Goal: Task Accomplishment & Management: Complete application form

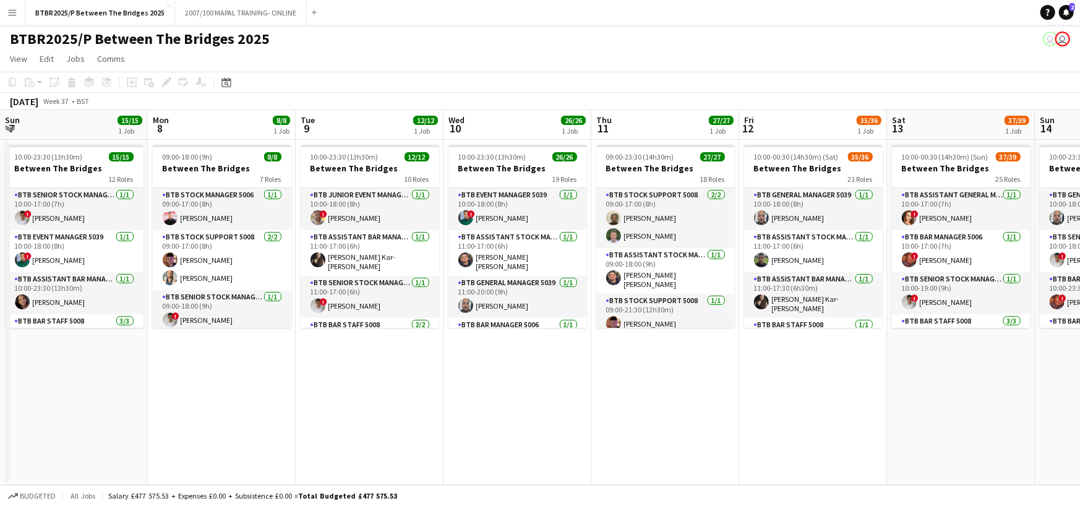
scroll to position [0, 390]
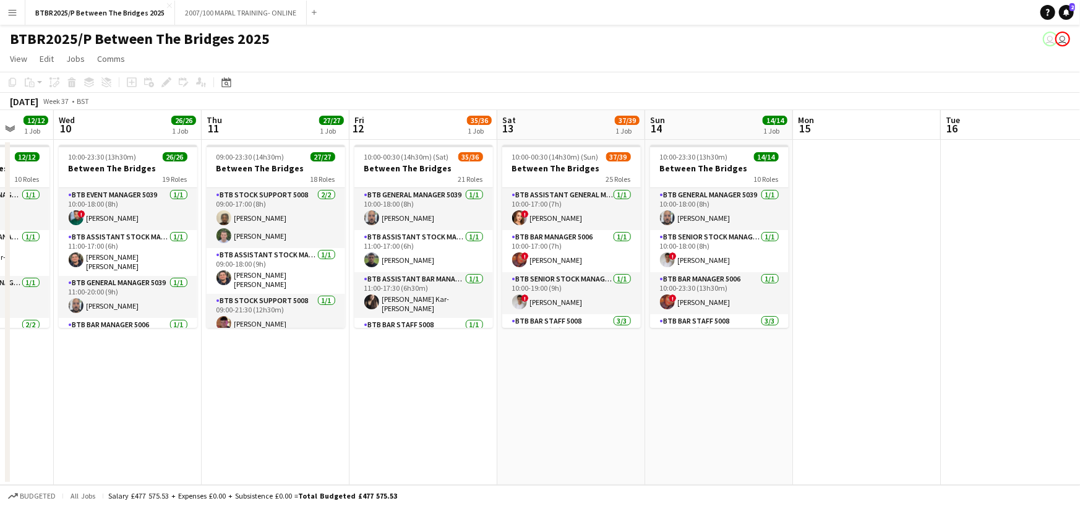
click at [12, 20] on button "Menu" at bounding box center [12, 12] width 25 height 25
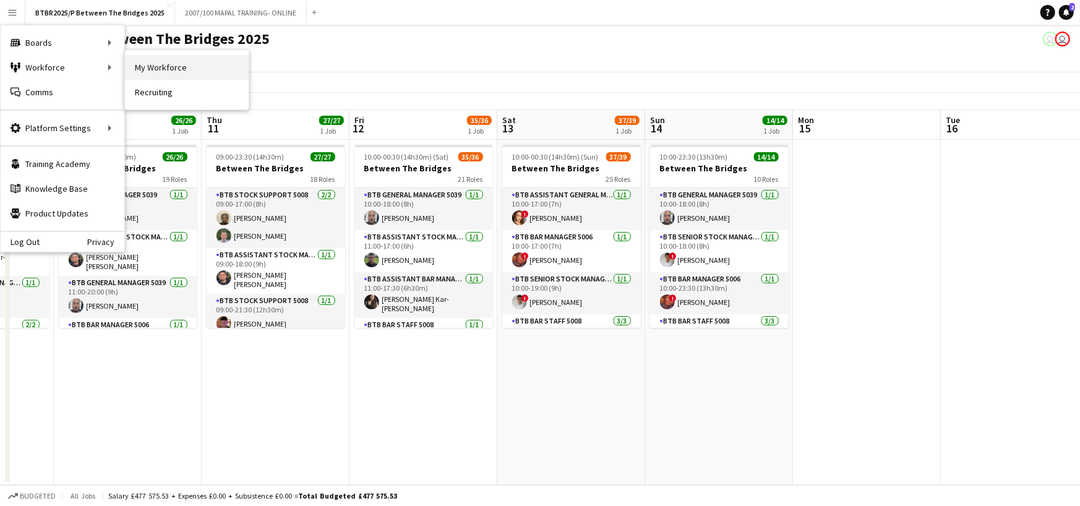
click at [155, 69] on link "My Workforce" at bounding box center [187, 67] width 124 height 25
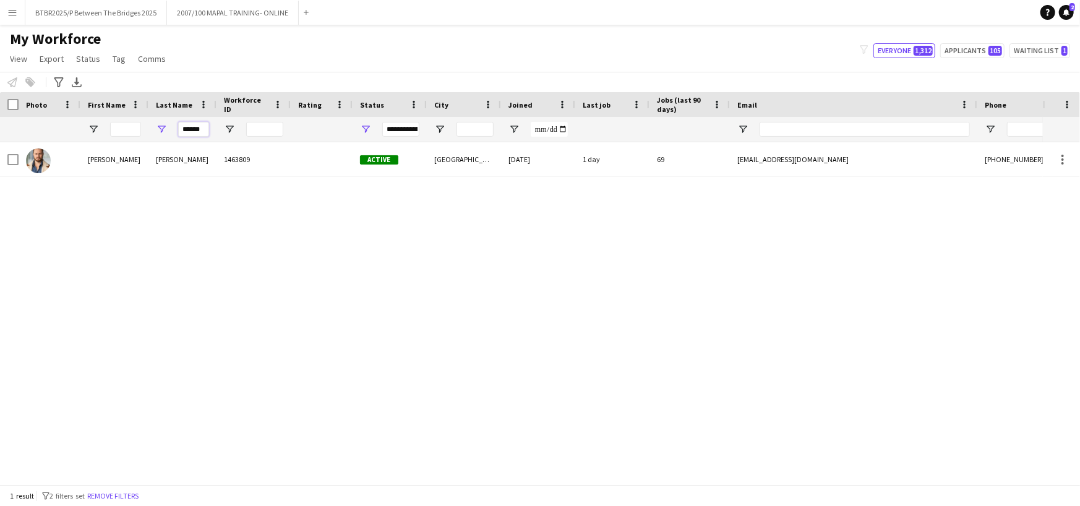
click at [201, 134] on input "******" at bounding box center [193, 129] width 31 height 15
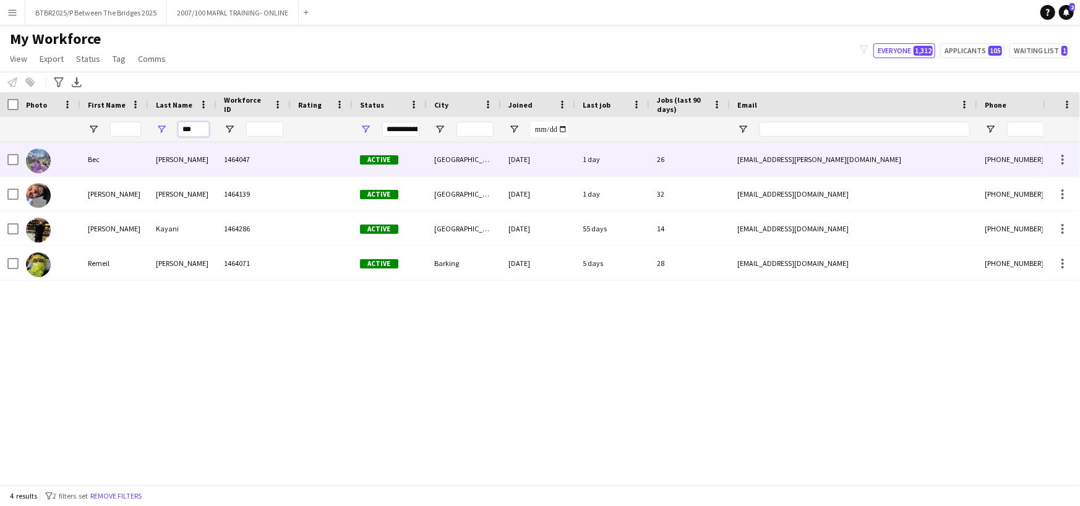
type input "***"
click at [281, 171] on div "1464047" at bounding box center [253, 159] width 74 height 34
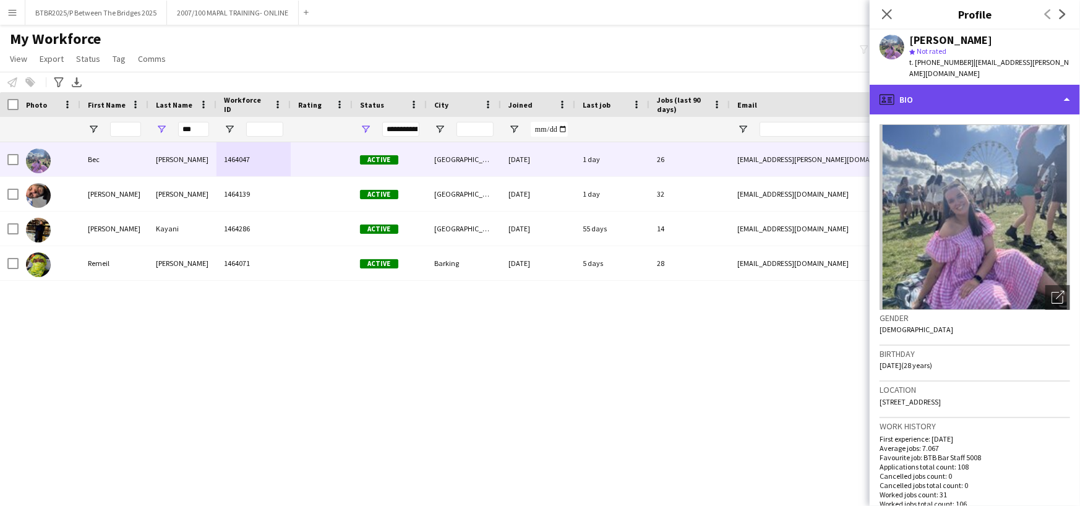
click at [950, 87] on div "profile Bio" at bounding box center [975, 100] width 210 height 30
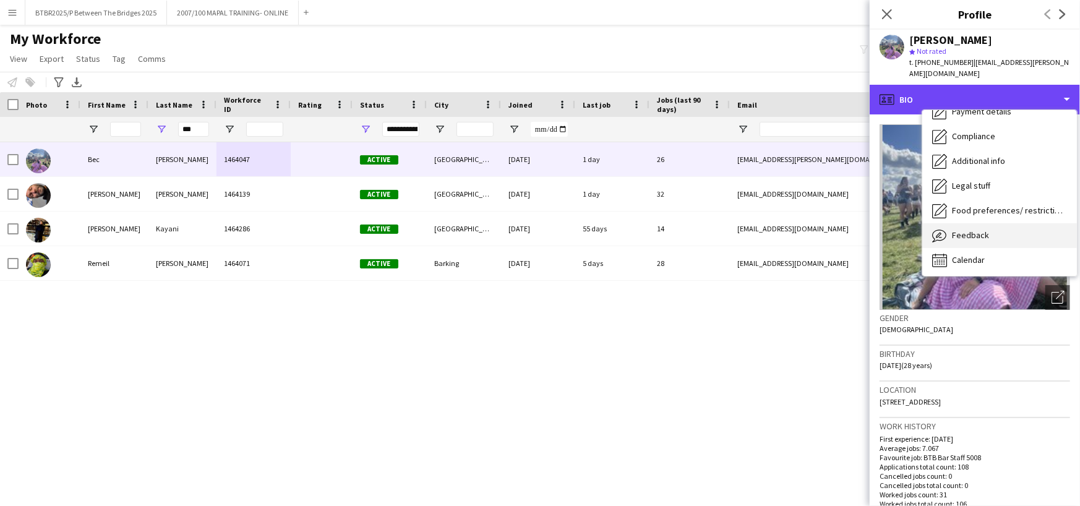
scroll to position [165, 0]
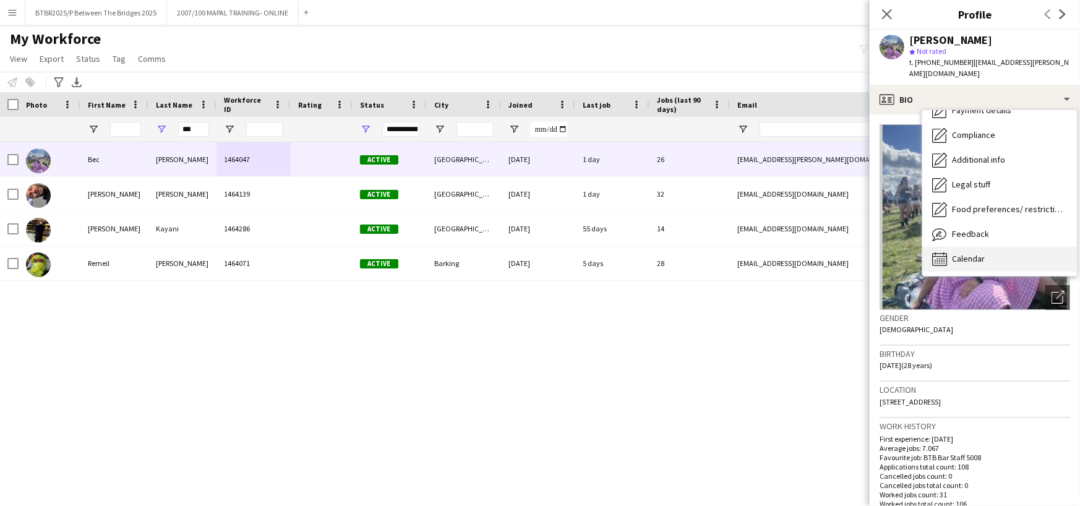
click at [992, 249] on div "Calendar Calendar" at bounding box center [999, 259] width 155 height 25
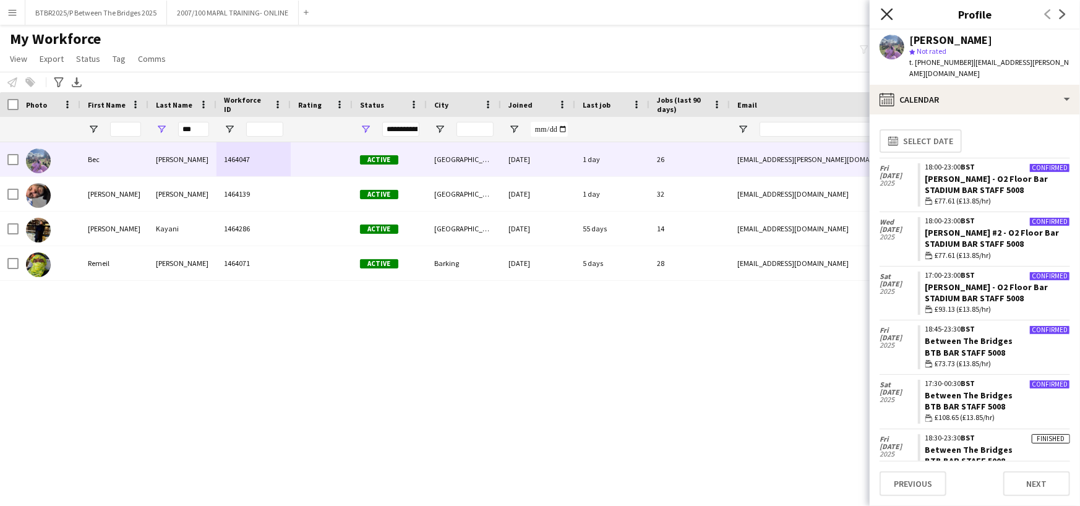
click at [884, 19] on icon "Close pop-in" at bounding box center [887, 14] width 12 height 12
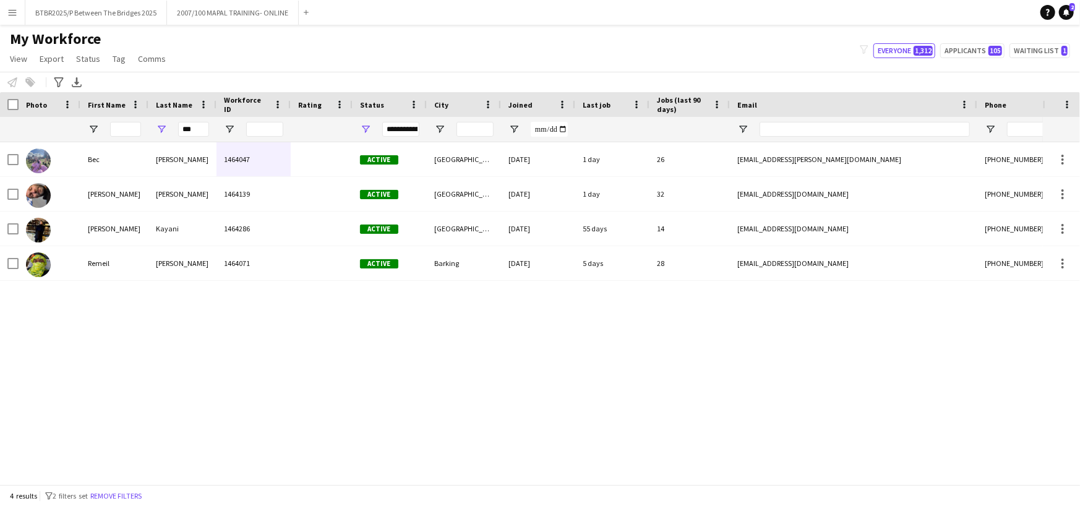
click at [792, 38] on div "My Workforce View Views Default view Details New Starters New starters report N…" at bounding box center [540, 51] width 1080 height 42
click at [135, 15] on button "BTBR2025/P Between The Bridges 2025 Close" at bounding box center [96, 13] width 142 height 24
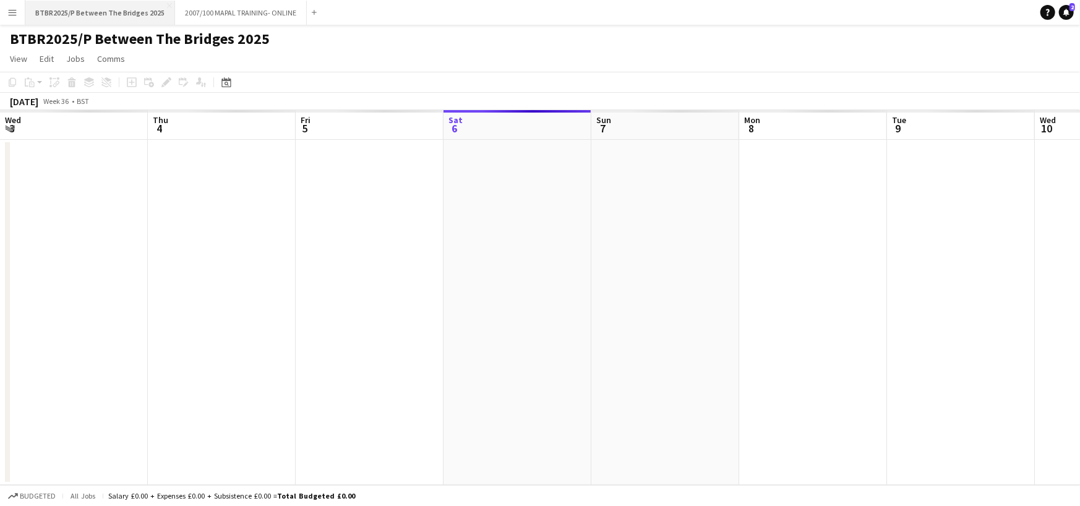
scroll to position [0, 296]
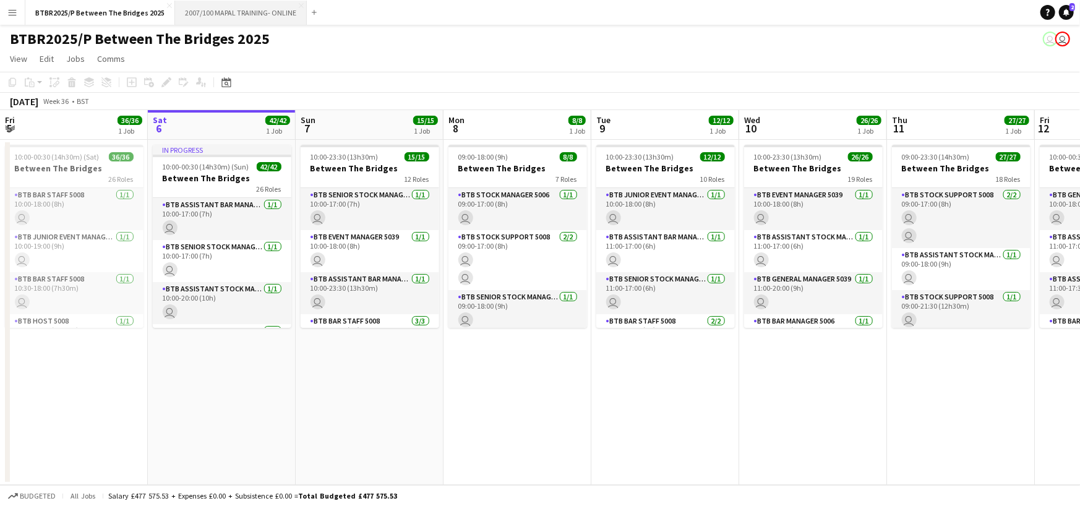
click at [218, 14] on button "2007/100 MAPAL TRAINING- ONLINE Close" at bounding box center [241, 13] width 132 height 24
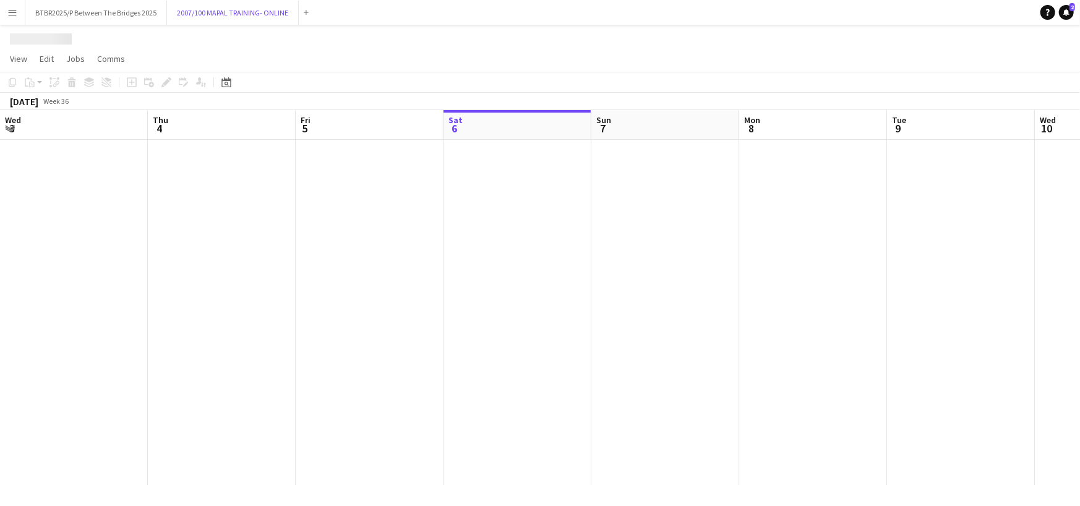
scroll to position [0, 296]
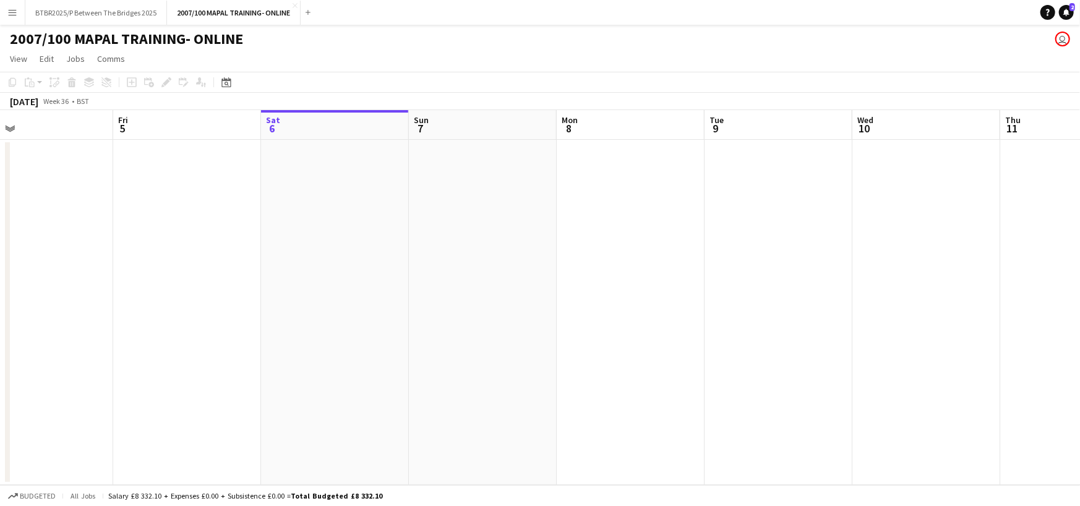
drag, startPoint x: 245, startPoint y: 134, endPoint x: 506, endPoint y: 171, distance: 263.6
click at [506, 171] on app-calendar-viewport "Tue 2 Wed 3 Thu 4 Fri 5 Sat 6 Sun 7 Mon 8 Tue 9 Wed 10 Thu 11 Fri 12 Sat 13 Sun…" at bounding box center [540, 297] width 1080 height 375
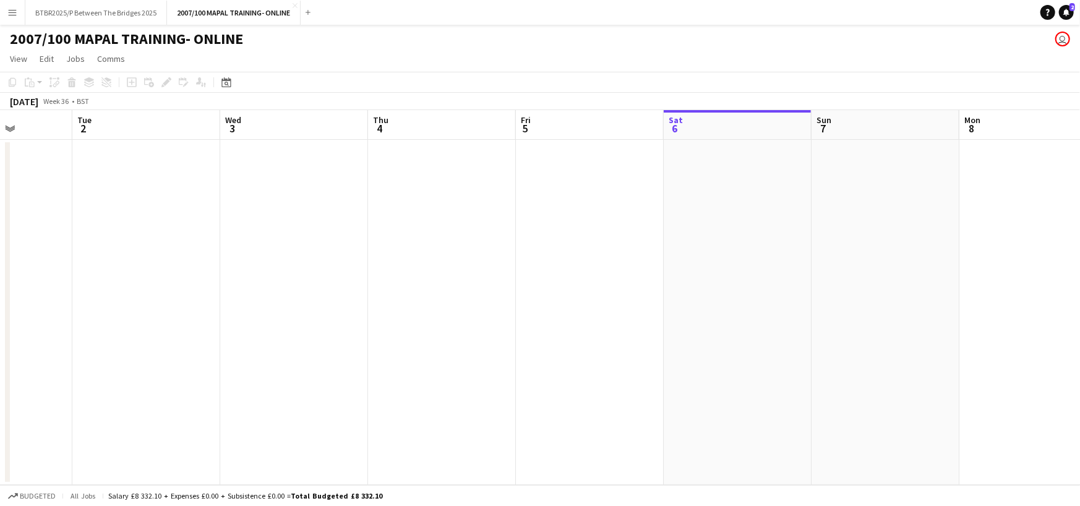
drag, startPoint x: 353, startPoint y: 131, endPoint x: 607, endPoint y: 156, distance: 256.1
click at [607, 156] on app-calendar-viewport "Sat 30 Sun 31 Mon 1 Tue 2 Wed 3 Thu 4 Fri 5 Sat 6 Sun 7 Mon 8 Tue 9 Wed 10 Thu …" at bounding box center [540, 297] width 1080 height 375
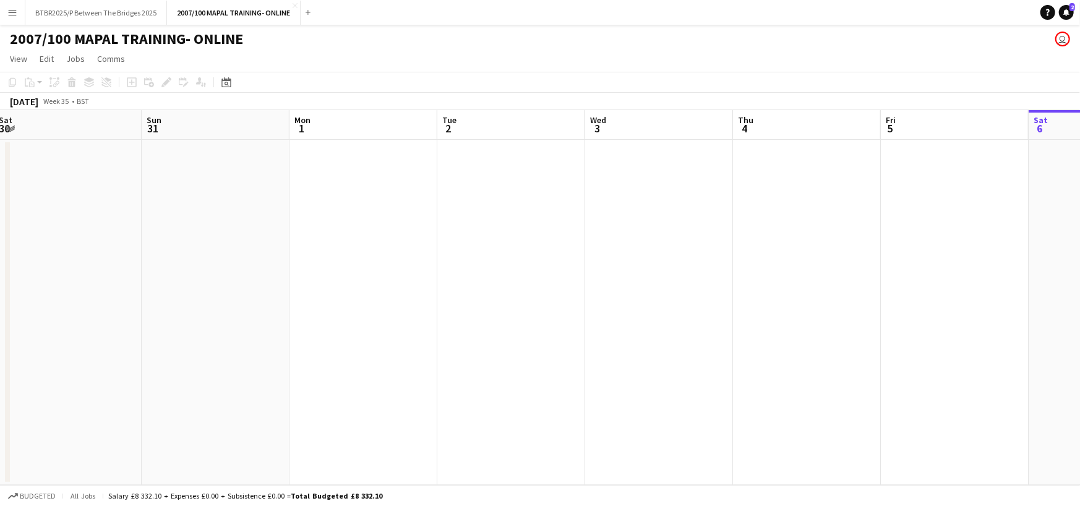
drag, startPoint x: 310, startPoint y: 138, endPoint x: 675, endPoint y: 173, distance: 367.2
click at [675, 173] on app-calendar-viewport "Thu 28 1/1 1 Job Fri 29 Sat 30 Sun 31 Mon 1 Tue 2 Wed 3 Thu 4 Fri 5 Sat 6 Sun 7…" at bounding box center [540, 297] width 1080 height 375
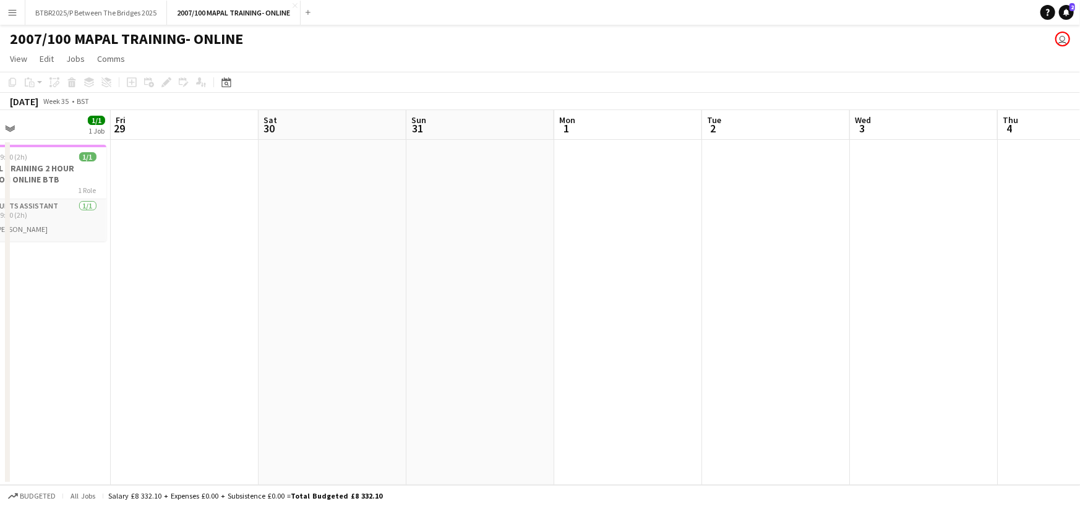
drag, startPoint x: 288, startPoint y: 139, endPoint x: 553, endPoint y: 158, distance: 265.4
click at [553, 158] on app-calendar-viewport "Tue 26 Wed 27 Thu 28 1/1 1 Job Fri 29 Sat 30 Sun 31 Mon 1 Tue 2 Wed 3 Thu 4 Fri…" at bounding box center [540, 297] width 1080 height 375
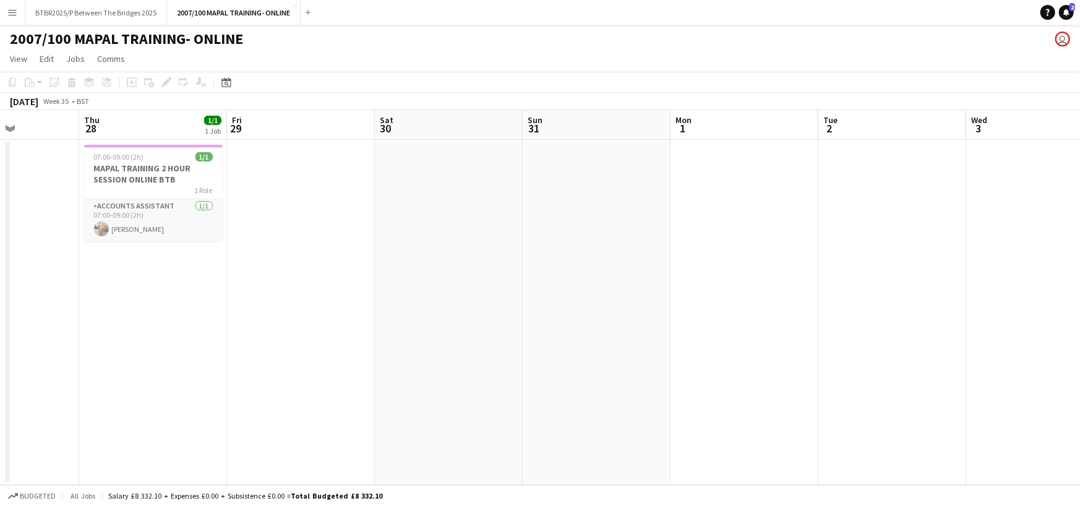
scroll to position [0, 357]
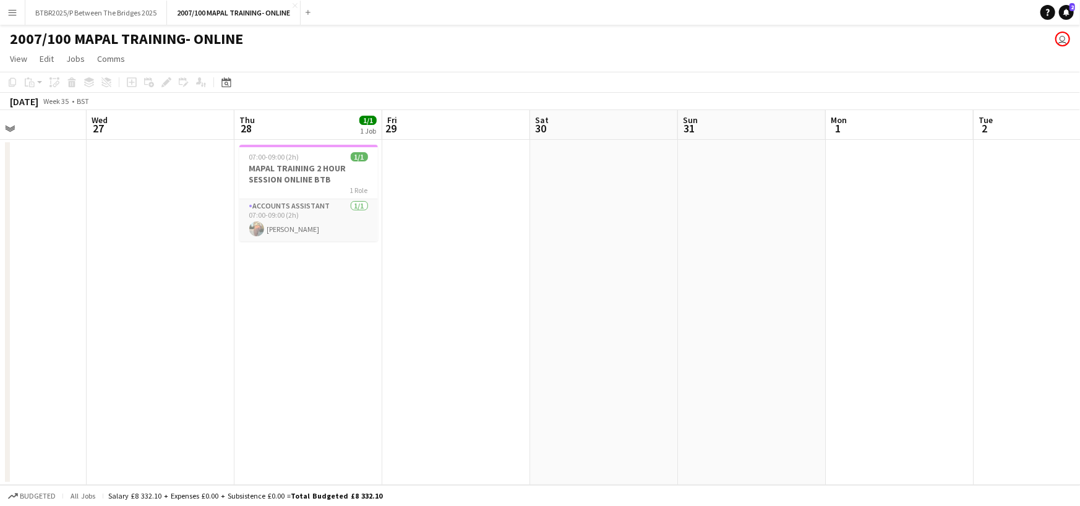
drag, startPoint x: 226, startPoint y: 117, endPoint x: 498, endPoint y: 153, distance: 274.0
click at [498, 153] on app-calendar-viewport "Sun 24 Mon 25 Tue 26 Wed 27 Thu 28 1/1 1 Job Fri 29 Sat 30 Sun 31 Mon 1 Tue 2 W…" at bounding box center [540, 297] width 1080 height 375
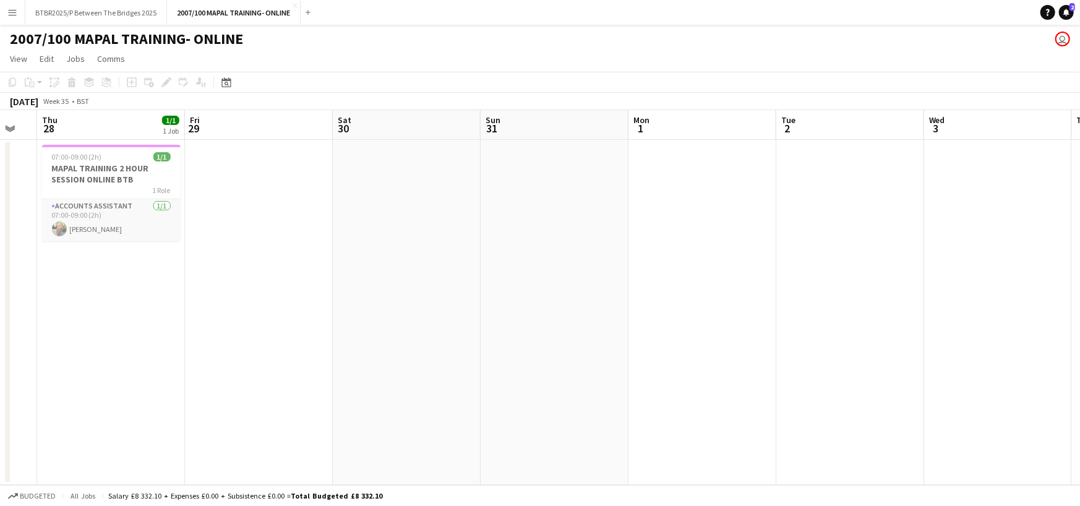
drag, startPoint x: 785, startPoint y: 132, endPoint x: 302, endPoint y: 127, distance: 483.1
click at [302, 127] on app-calendar-viewport "Sun 24 Mon 25 Tue 26 Wed 27 Thu 28 1/1 1 Job Fri 29 Sat 30 Sun 31 Mon 1 Tue 2 W…" at bounding box center [540, 297] width 1080 height 375
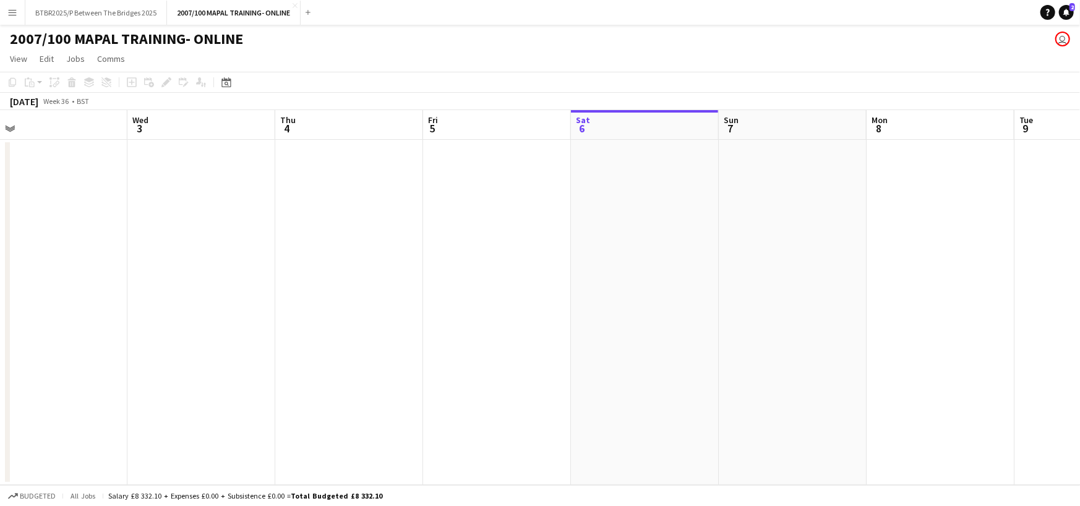
drag, startPoint x: 719, startPoint y: 126, endPoint x: 244, endPoint y: 134, distance: 475.1
click at [244, 134] on app-calendar-viewport "Sat 30 Sun 31 Mon 1 Tue 2 Wed 3 Thu 4 Fri 5 Sat 6 Sun 7 Mon 8 Tue 9 Wed 10 Thu …" at bounding box center [540, 297] width 1080 height 375
click at [629, 132] on app-board-header-date "Sat 6" at bounding box center [644, 125] width 148 height 30
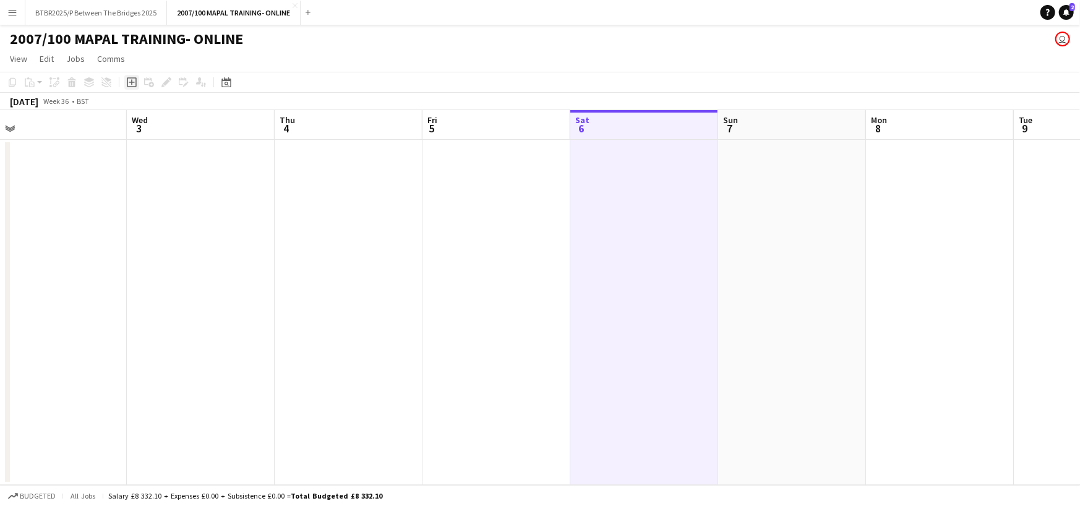
click at [129, 80] on icon "Add job" at bounding box center [132, 82] width 10 height 10
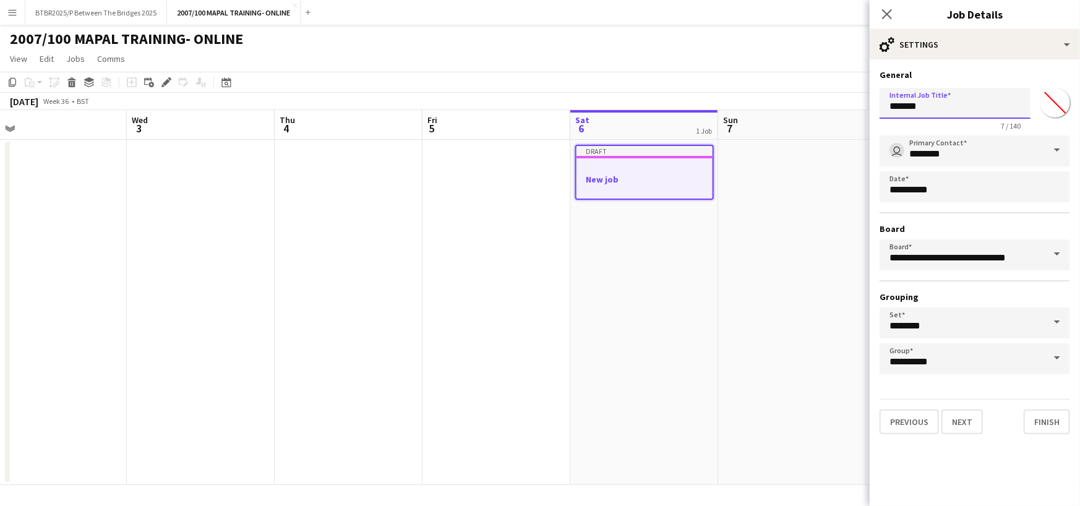
click at [952, 106] on input "*******" at bounding box center [955, 103] width 151 height 31
click at [934, 101] on input "**********" at bounding box center [955, 103] width 151 height 31
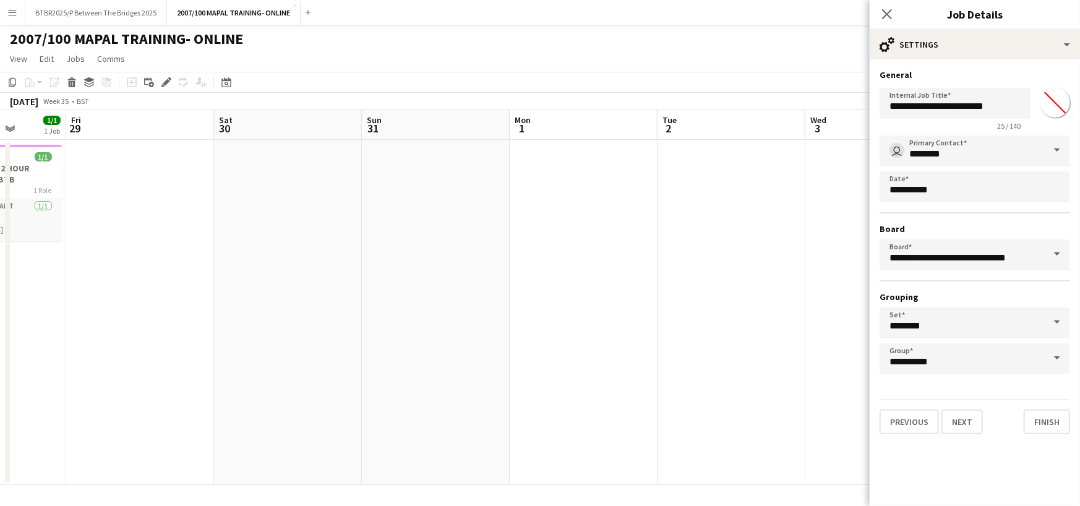
drag, startPoint x: 176, startPoint y: 134, endPoint x: 854, endPoint y: 208, distance: 682.6
click at [854, 208] on app-calendar-viewport "Tue 26 Wed 27 Thu 28 1/1 1 Job Fri 29 Sat 30 Sun 31 Mon 1 Tue 2 Wed 3 Thu 4 Fri…" at bounding box center [540, 297] width 1080 height 375
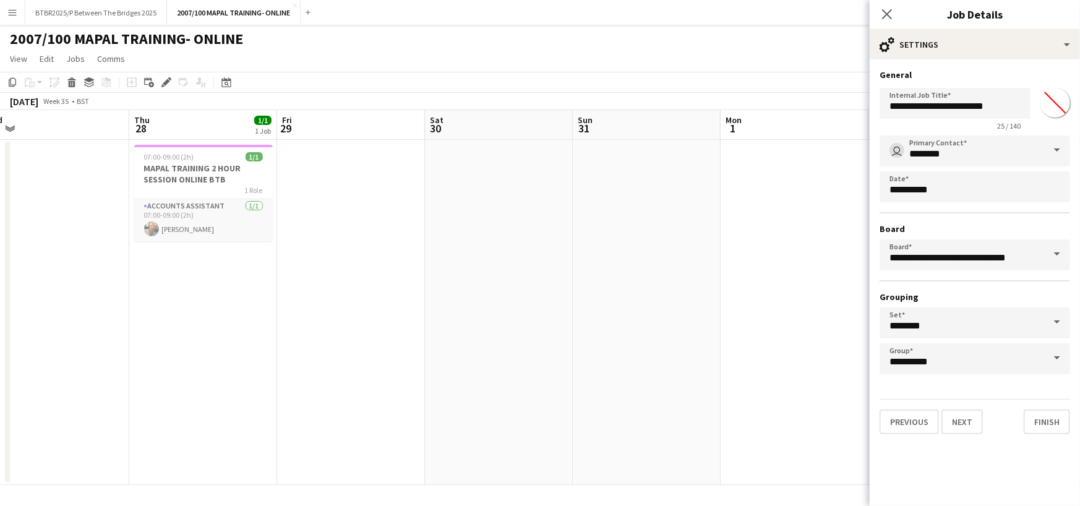
scroll to position [0, 310]
drag, startPoint x: 276, startPoint y: 128, endPoint x: 491, endPoint y: 153, distance: 216.7
click at [491, 153] on app-calendar-viewport "Mon 25 Tue 26 Wed 27 Thu 28 1/1 1 Job Fri 29 Sat 30 Sun 31 Mon 1 Tue 2 Wed 3 Th…" at bounding box center [540, 297] width 1080 height 375
drag, startPoint x: 1012, startPoint y: 108, endPoint x: 861, endPoint y: 93, distance: 151.6
click at [861, 93] on body "Menu Boards Boards Boards All jobs Status Workforce Workforce My Workforce Recr…" at bounding box center [540, 253] width 1080 height 506
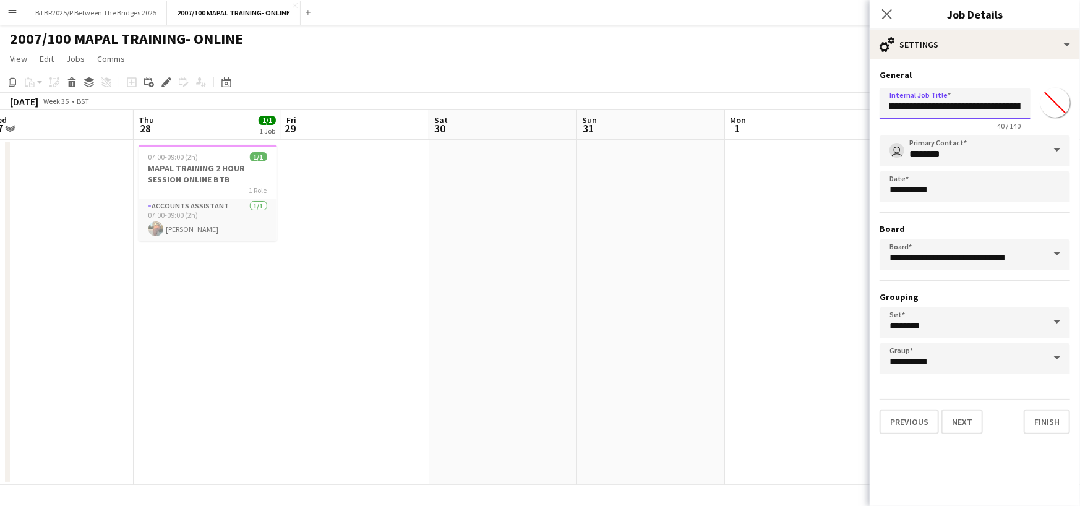
scroll to position [0, 0]
type input "**********"
click at [385, 212] on app-date-cell at bounding box center [355, 312] width 148 height 345
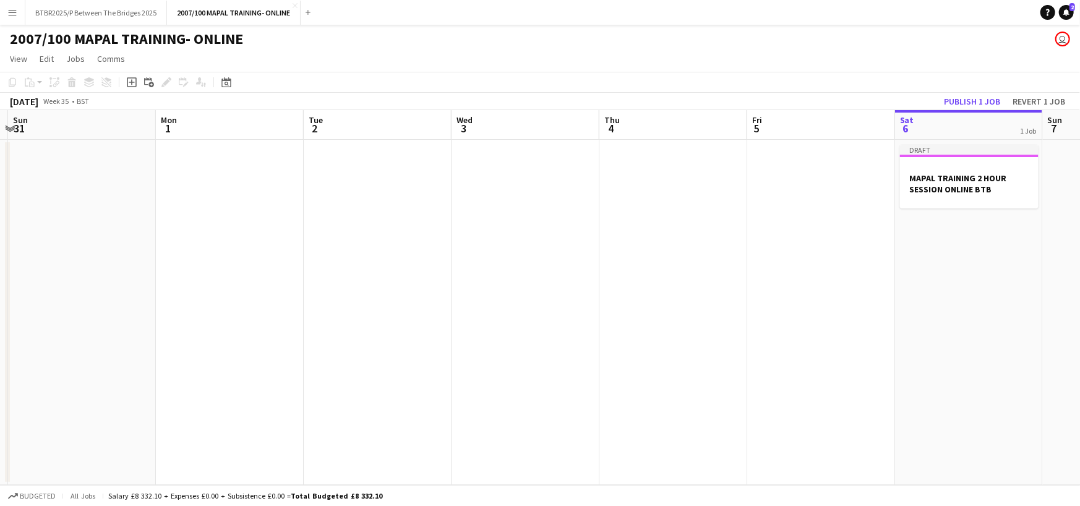
drag, startPoint x: 846, startPoint y: 124, endPoint x: 274, endPoint y: 132, distance: 571.5
click at [275, 131] on app-calendar-viewport "Wed 27 Thu 28 1/1 1 Job Fri 29 Sat 30 Sun 31 Mon 1 Tue 2 Wed 3 Thu 4 Fri 5 Sat …" at bounding box center [540, 297] width 1080 height 375
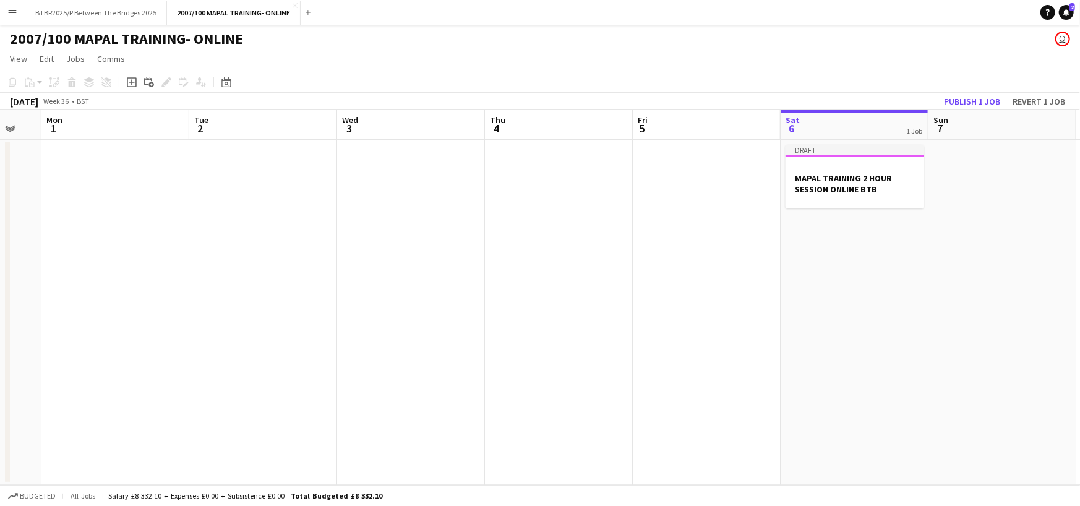
scroll to position [0, 599]
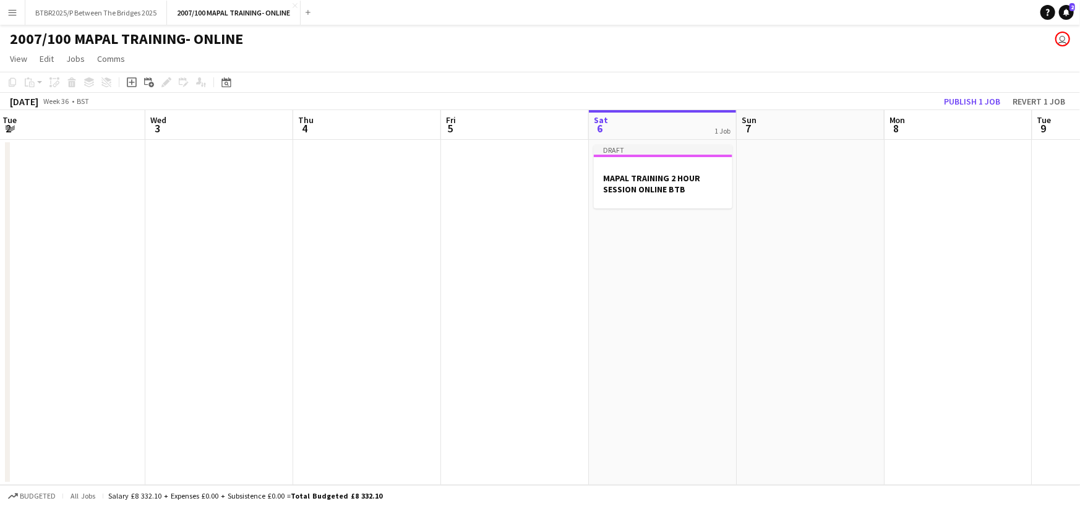
drag, startPoint x: 790, startPoint y: 132, endPoint x: 479, endPoint y: 135, distance: 310.5
click at [481, 134] on app-calendar-viewport "Fri 29 Sat 30 Sun 31 Mon 1 Tue 2 Wed 3 Thu 4 Fri 5 Sat 6 1 Job Sun 7 Mon 8 Tue …" at bounding box center [540, 297] width 1080 height 375
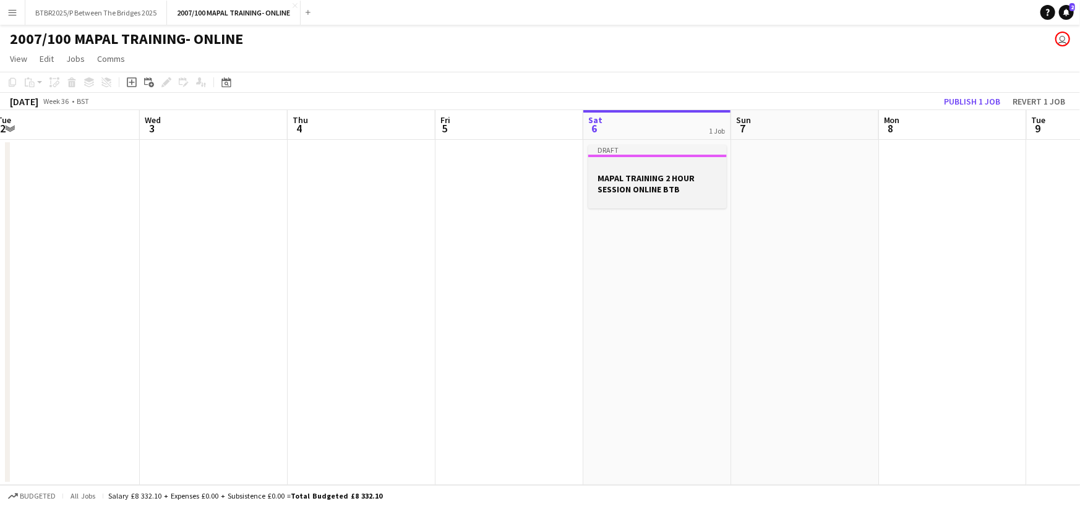
click at [653, 187] on h3 "MAPAL TRAINING 2 HOUR SESSION ONLINE BTB" at bounding box center [657, 184] width 139 height 22
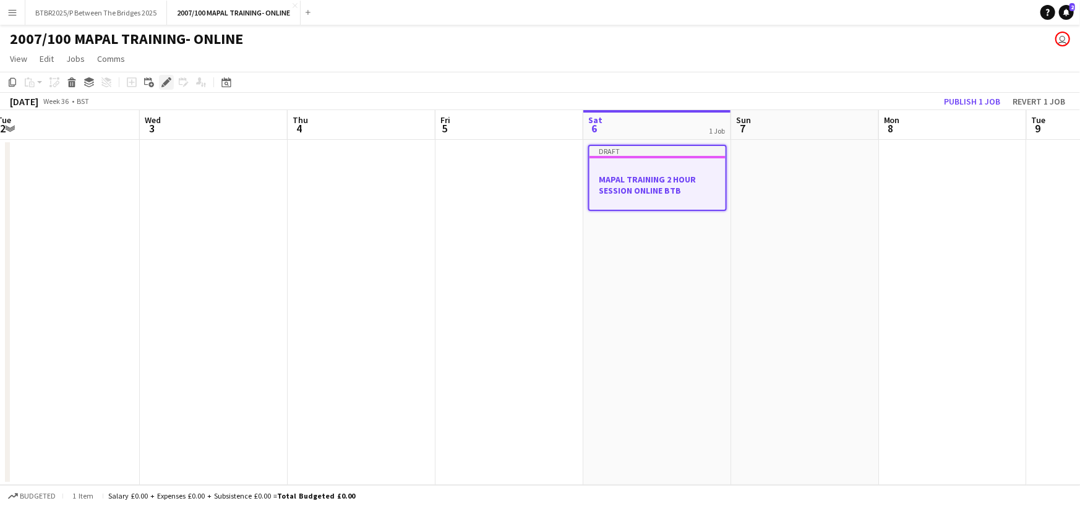
click at [161, 83] on icon "Edit" at bounding box center [166, 82] width 10 height 10
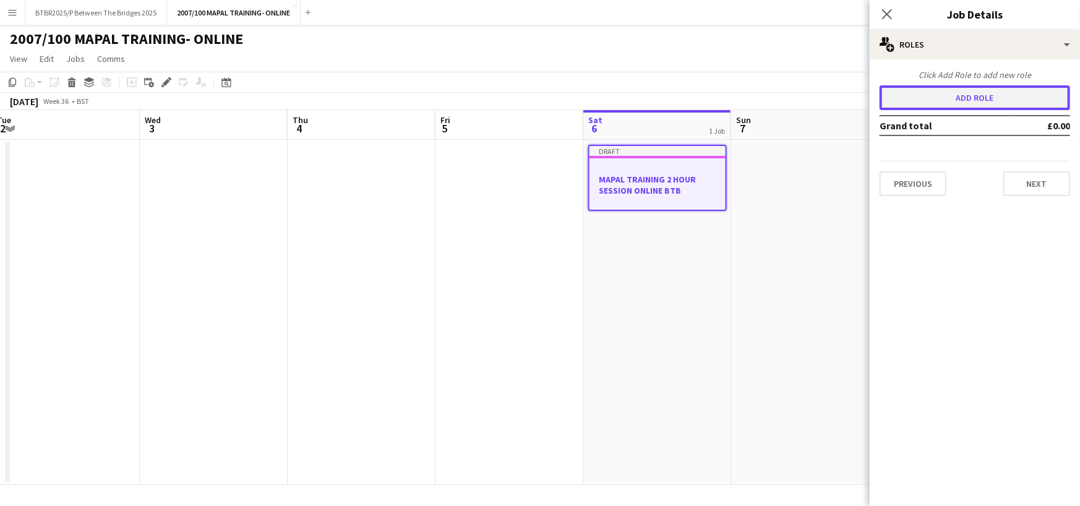
click at [953, 93] on button "Add role" at bounding box center [975, 97] width 191 height 25
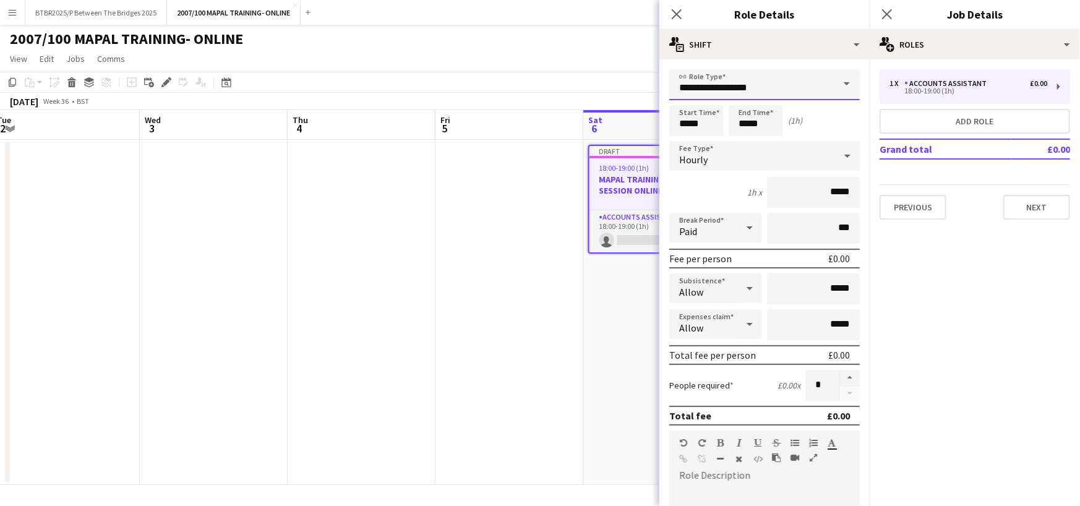
click at [769, 92] on input "**********" at bounding box center [764, 84] width 191 height 31
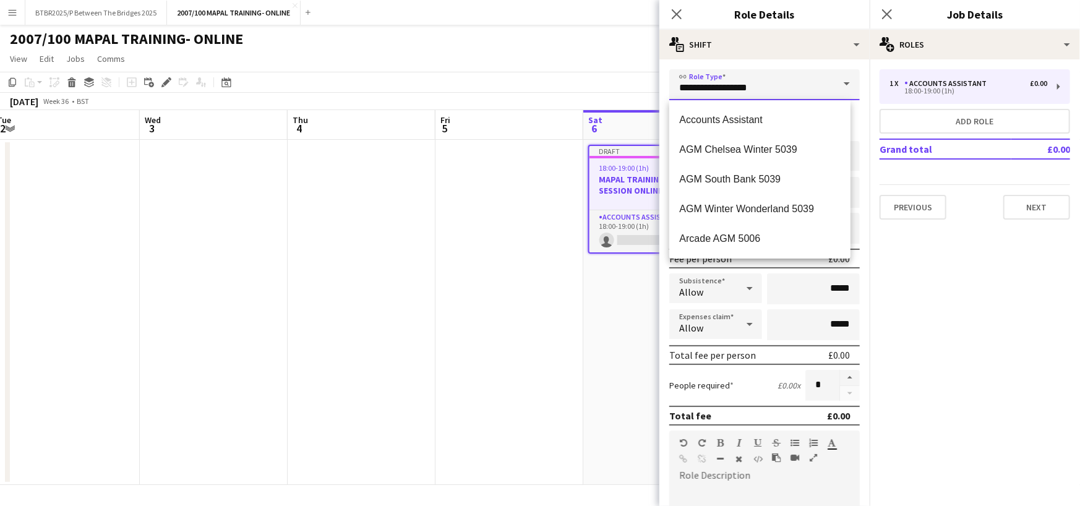
click at [769, 92] on input "**********" at bounding box center [764, 84] width 191 height 31
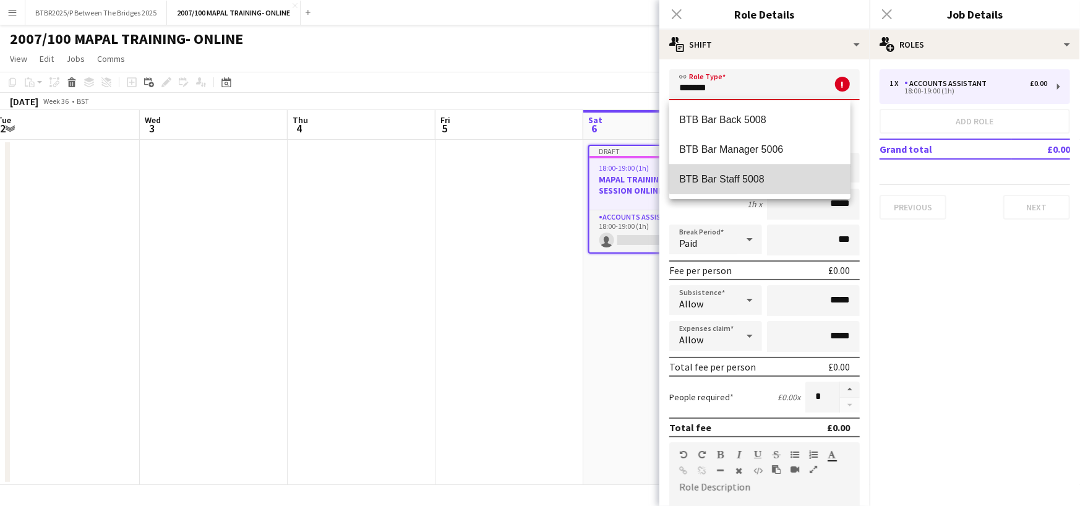
click at [789, 171] on mat-option "BTB Bar Staff 5008" at bounding box center [759, 180] width 181 height 30
type input "**********"
type input "******"
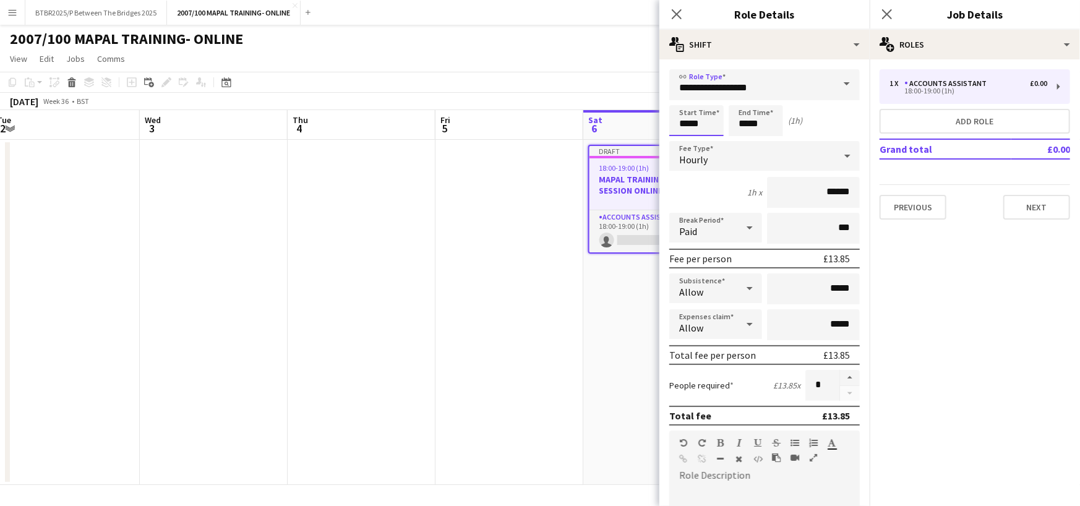
click at [696, 129] on input "*****" at bounding box center [696, 120] width 54 height 31
type input "*****"
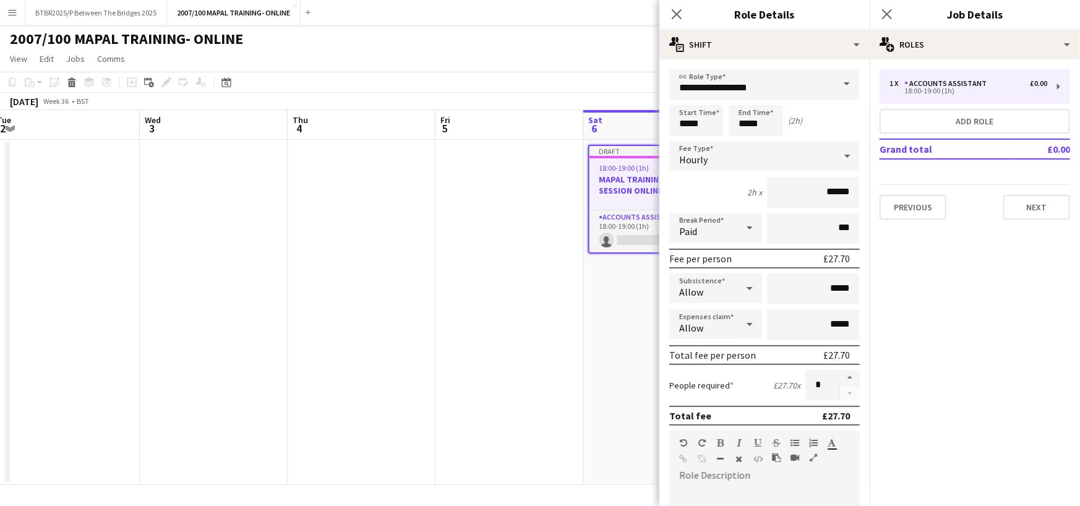
click at [540, 179] on app-date-cell at bounding box center [509, 312] width 148 height 345
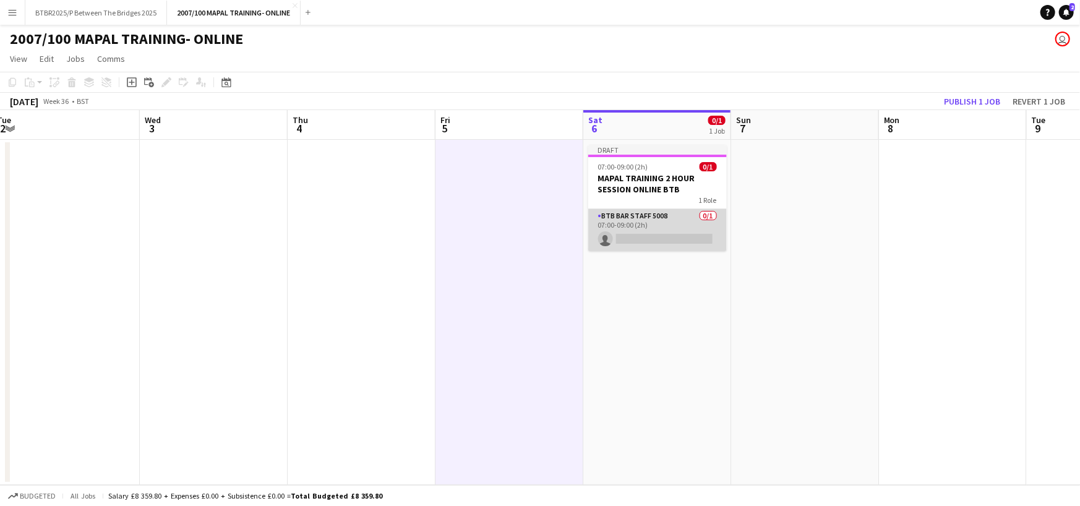
click at [641, 238] on app-card-role "BTB Bar Staff 5008 0/1 07:00-09:00 (2h) single-neutral-actions" at bounding box center [657, 230] width 139 height 42
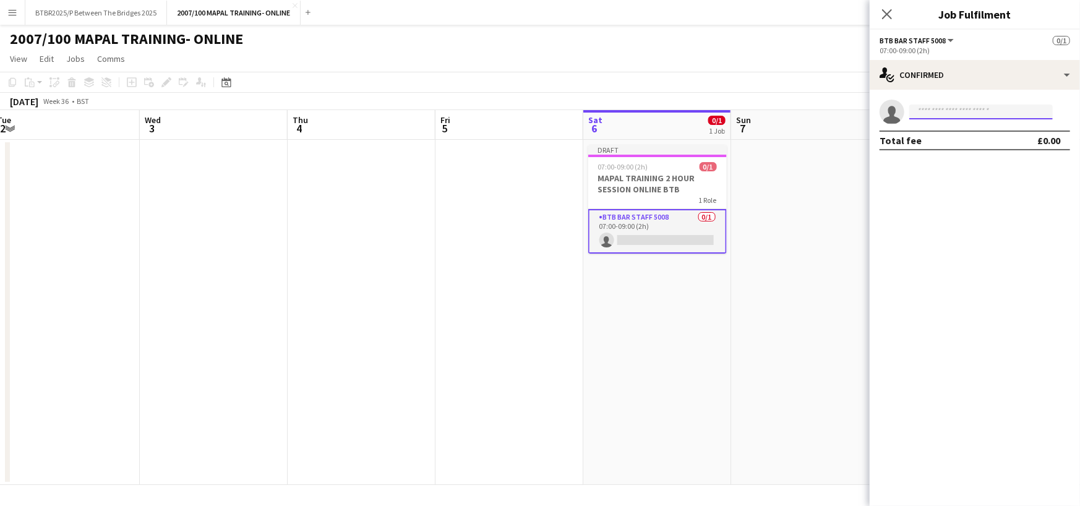
click at [918, 118] on input at bounding box center [980, 112] width 143 height 15
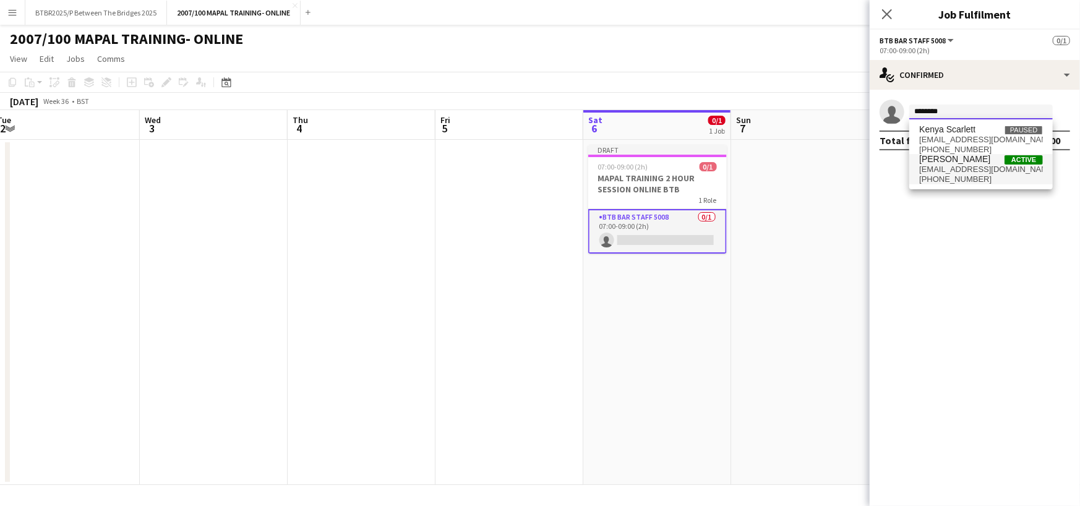
type input "********"
click at [975, 174] on span "[PHONE_NUMBER]" at bounding box center [981, 179] width 124 height 10
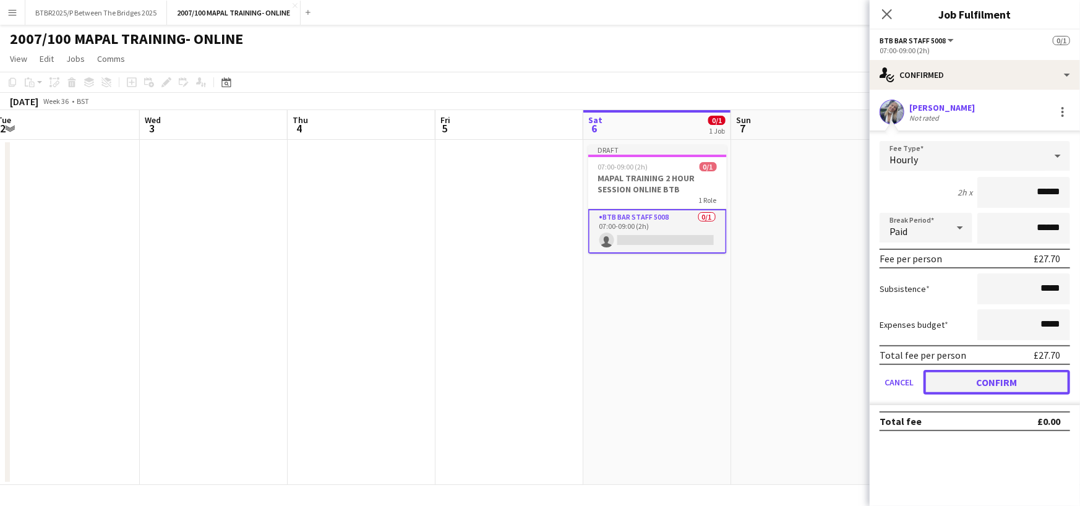
click at [990, 383] on button "Confirm" at bounding box center [996, 382] width 147 height 25
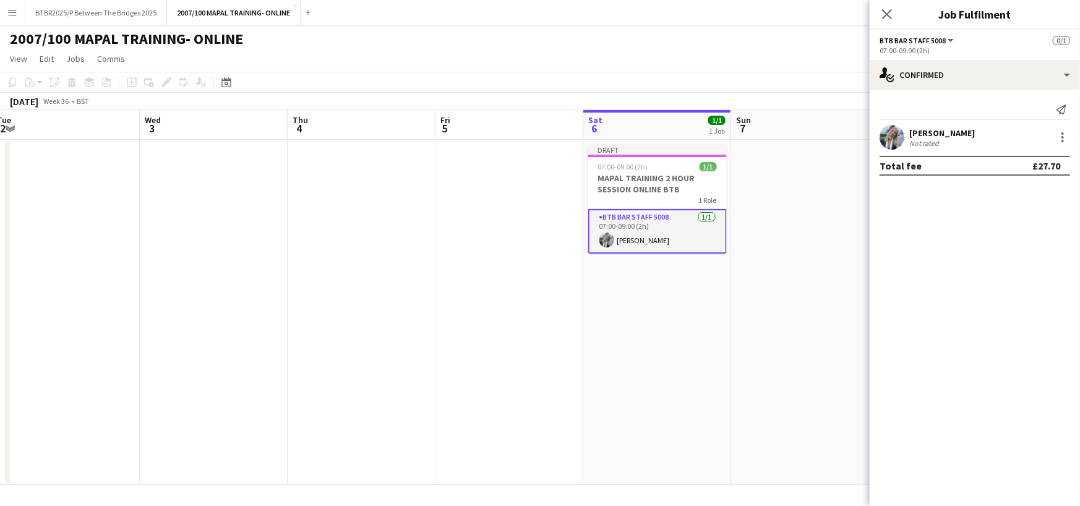
click at [704, 294] on app-date-cell "Draft 07:00-09:00 (2h) 1/1 MAPAL TRAINING 2 HOUR SESSION ONLINE BTB 1 Role BTB …" at bounding box center [657, 312] width 148 height 345
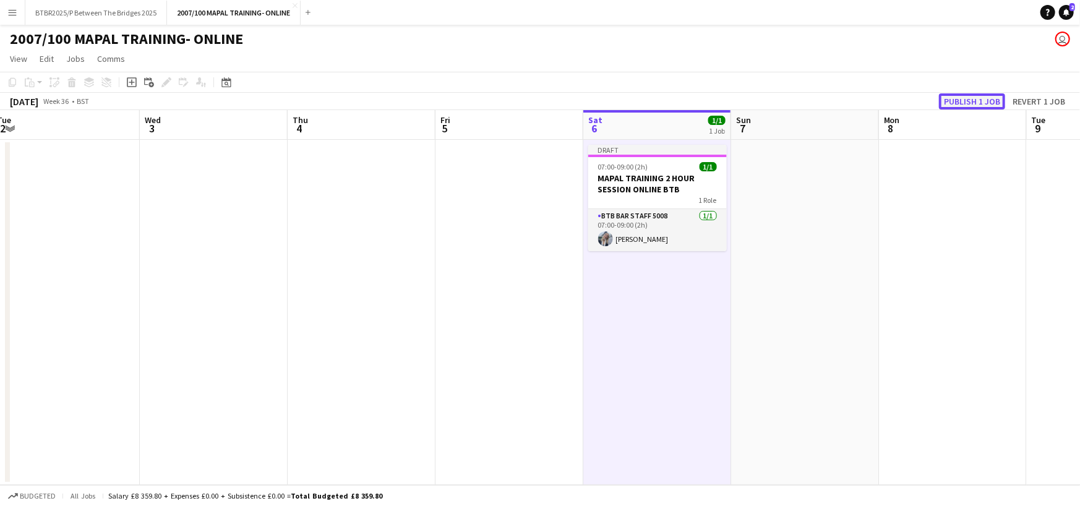
click at [955, 97] on button "Publish 1 job" at bounding box center [972, 101] width 66 height 16
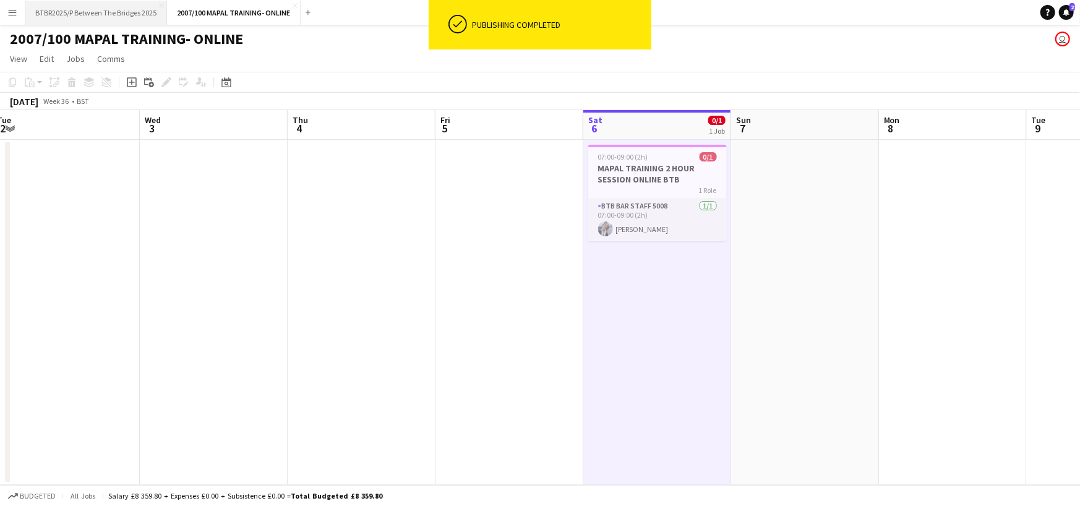
click at [129, 14] on button "BTBR2025/P Between The Bridges 2025 Close" at bounding box center [96, 13] width 142 height 24
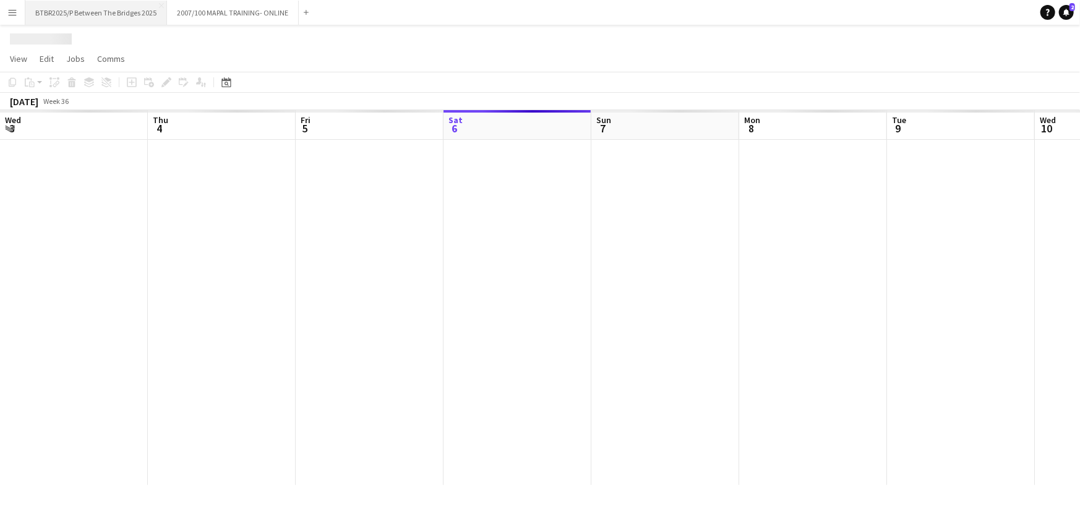
scroll to position [0, 296]
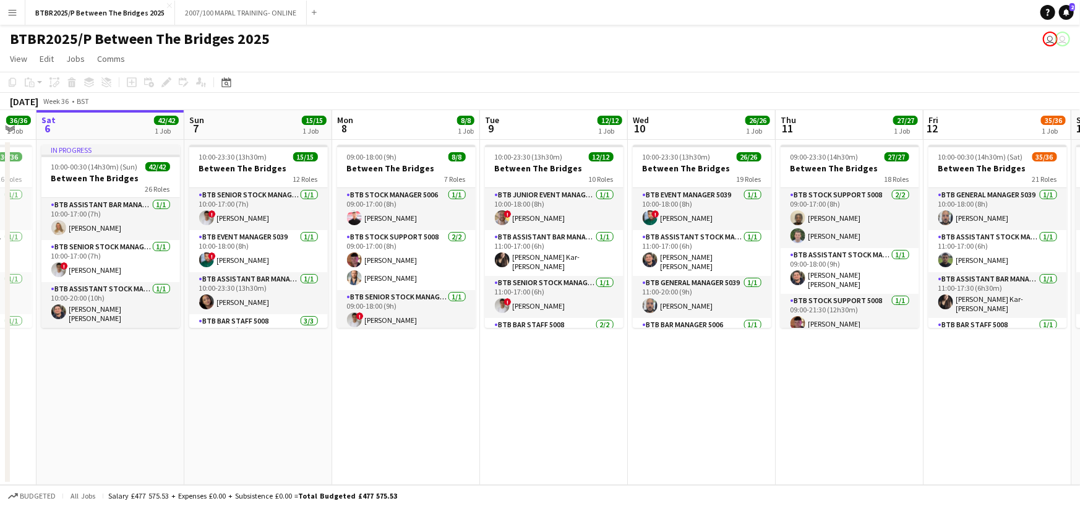
drag, startPoint x: 373, startPoint y: 127, endPoint x: 262, endPoint y: 127, distance: 111.3
click at [262, 127] on app-calendar-viewport "Wed 3 12/12 1 Job Thu 4 33/33 1 Job Fri 5 36/36 1 Job Sat 6 42/42 1 Job Sun 7 1…" at bounding box center [540, 297] width 1080 height 375
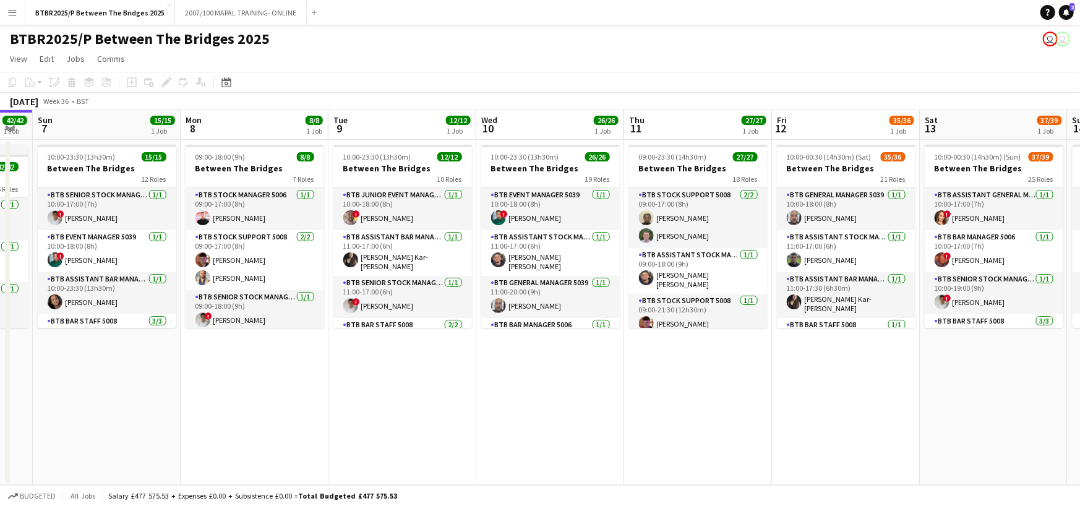
drag, startPoint x: 735, startPoint y: 122, endPoint x: 584, endPoint y: 122, distance: 151.5
click at [584, 122] on app-calendar-viewport "Wed 3 12/12 1 Job Thu 4 33/33 1 Job Fri 5 36/36 1 Job Sat 6 42/42 1 Job Sun 7 1…" at bounding box center [540, 297] width 1080 height 375
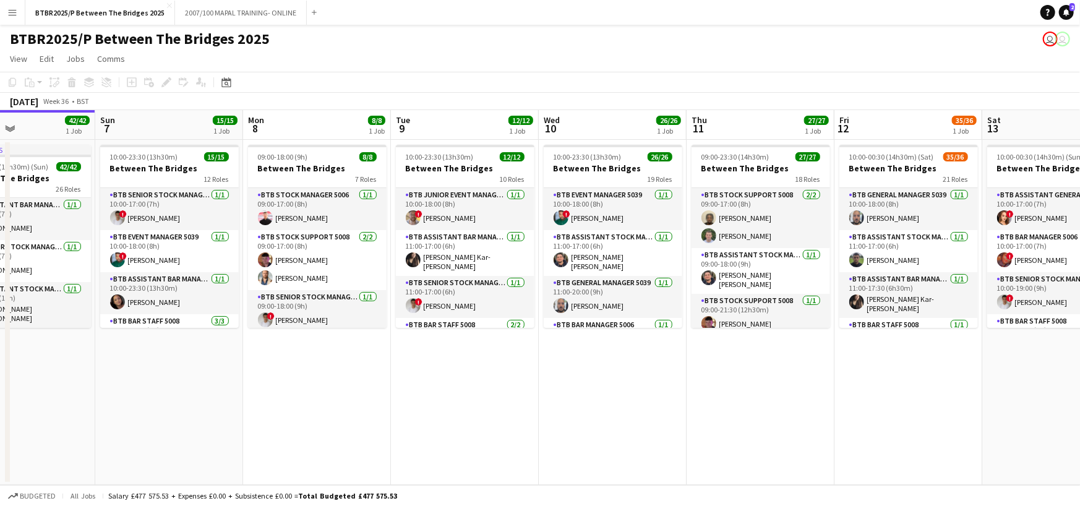
scroll to position [0, 306]
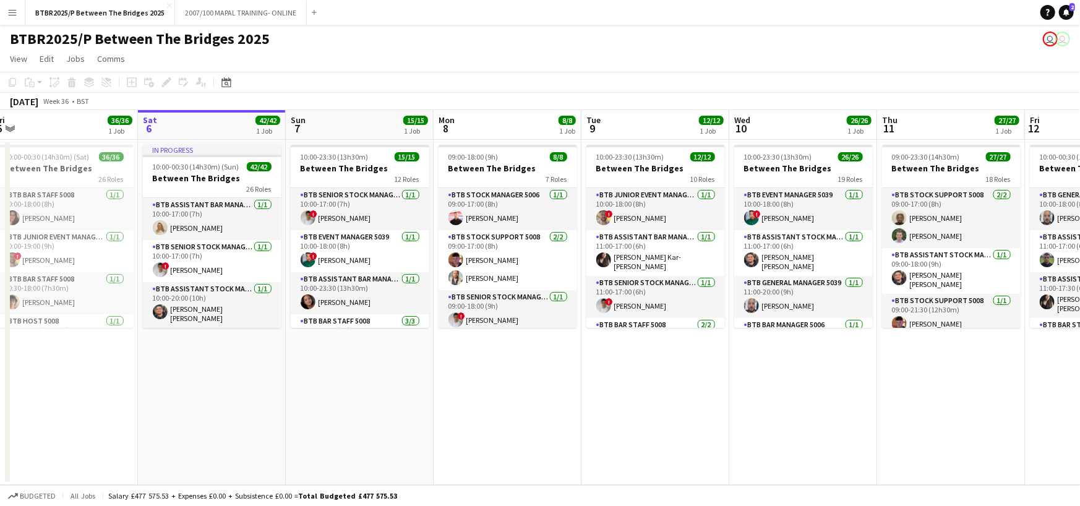
drag, startPoint x: 688, startPoint y: 124, endPoint x: 941, endPoint y: 140, distance: 253.5
click at [941, 140] on app-calendar-viewport "Wed 3 12/12 1 Job Thu 4 33/33 1 Job Fri 5 36/36 1 Job Sat 6 42/42 1 Job Sun 7 1…" at bounding box center [540, 297] width 1080 height 375
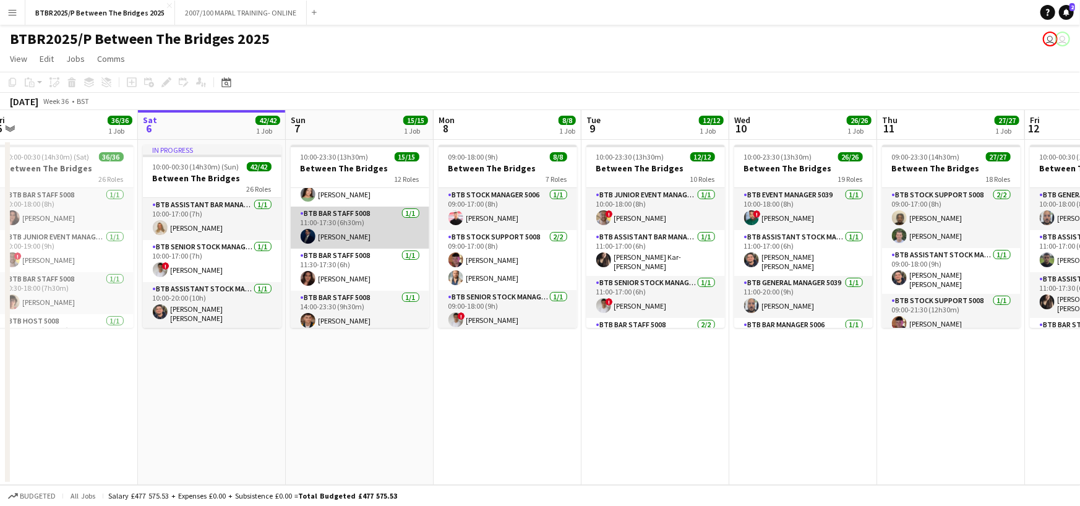
scroll to position [247, 0]
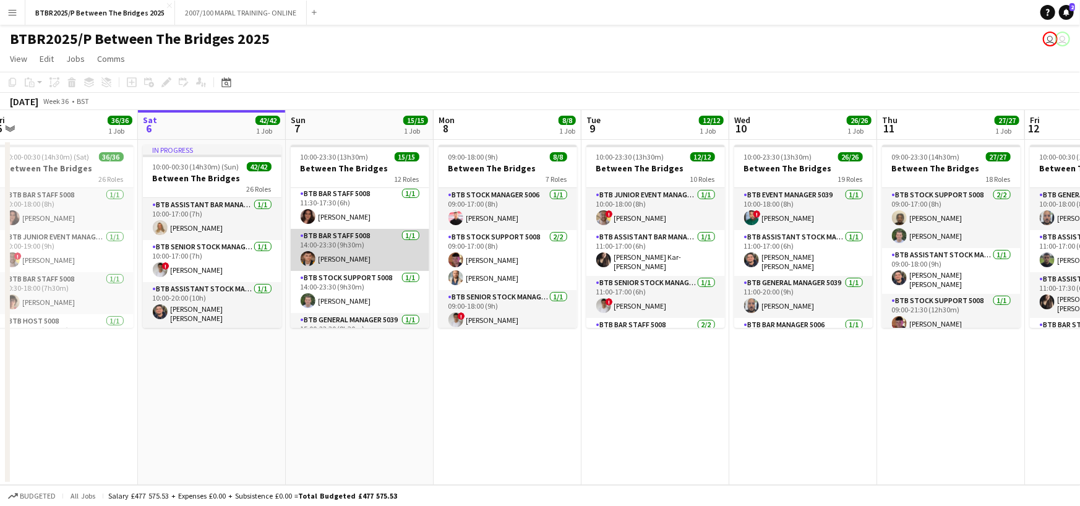
click at [370, 245] on app-card-role "BTB Bar Staff 5008 [DATE] 14:00-23:30 (9h30m) [PERSON_NAME]" at bounding box center [360, 250] width 139 height 42
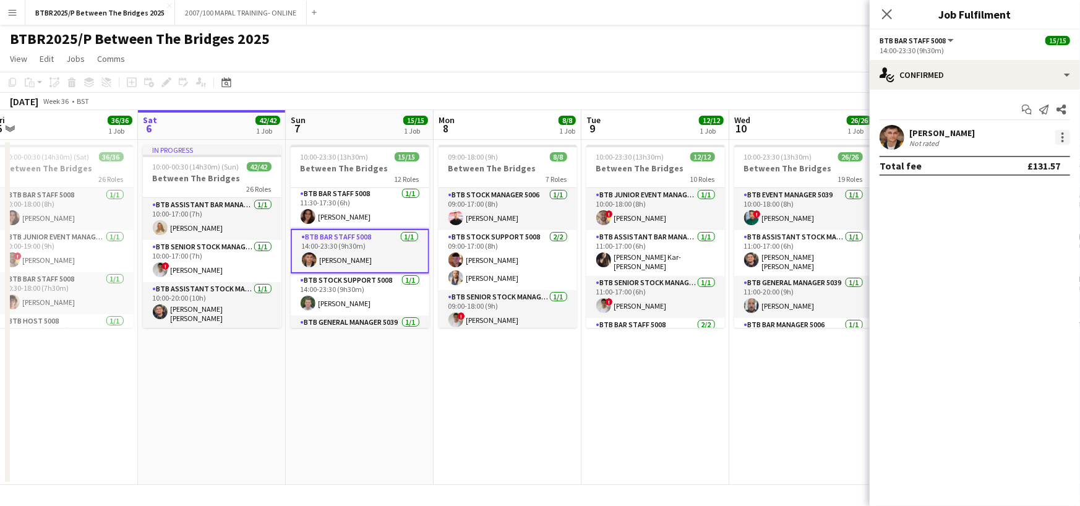
click at [1060, 138] on div at bounding box center [1062, 137] width 15 height 15
click at [994, 276] on span "Remove" at bounding box center [1002, 278] width 37 height 11
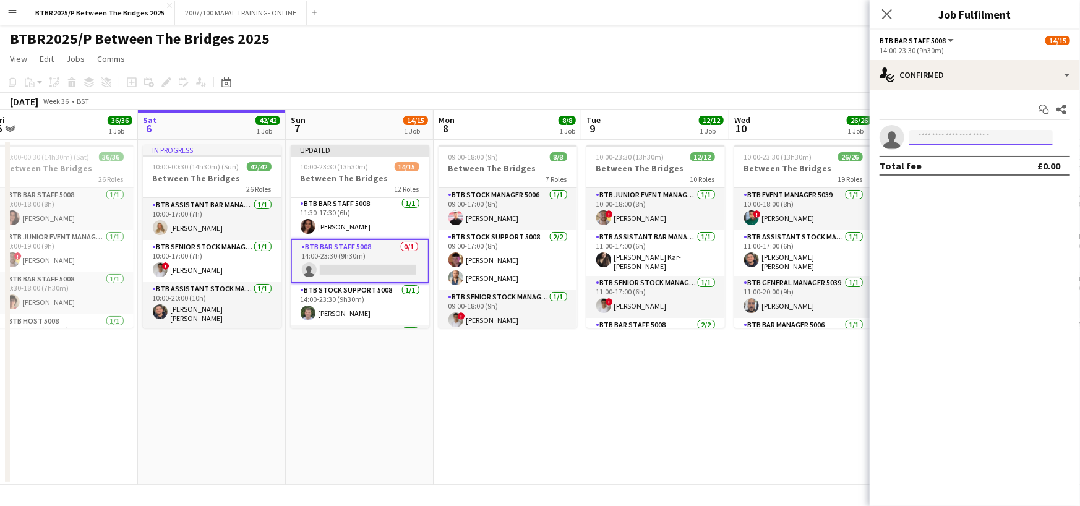
click at [946, 142] on input at bounding box center [980, 137] width 143 height 15
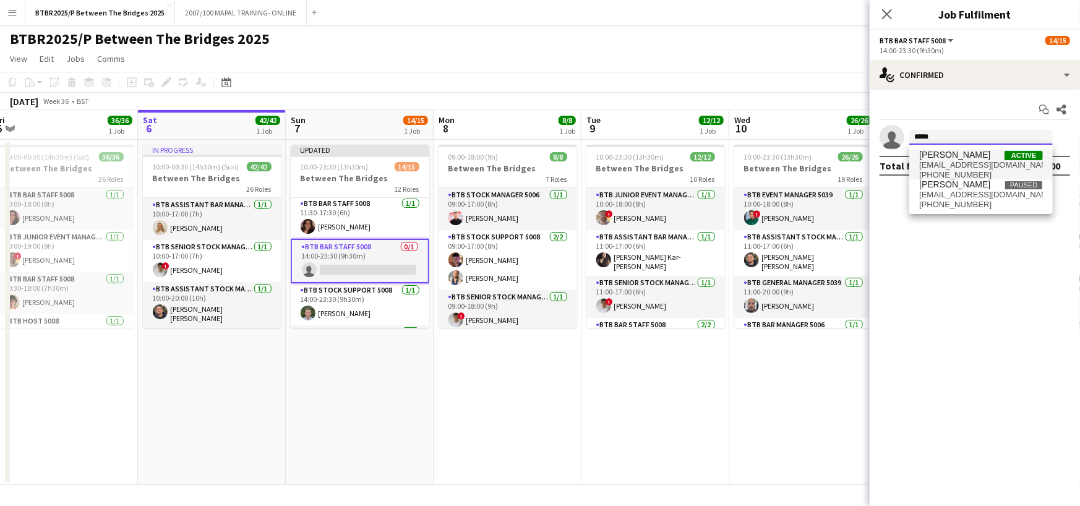
type input "*****"
click at [983, 172] on span "[PHONE_NUMBER]" at bounding box center [981, 175] width 124 height 10
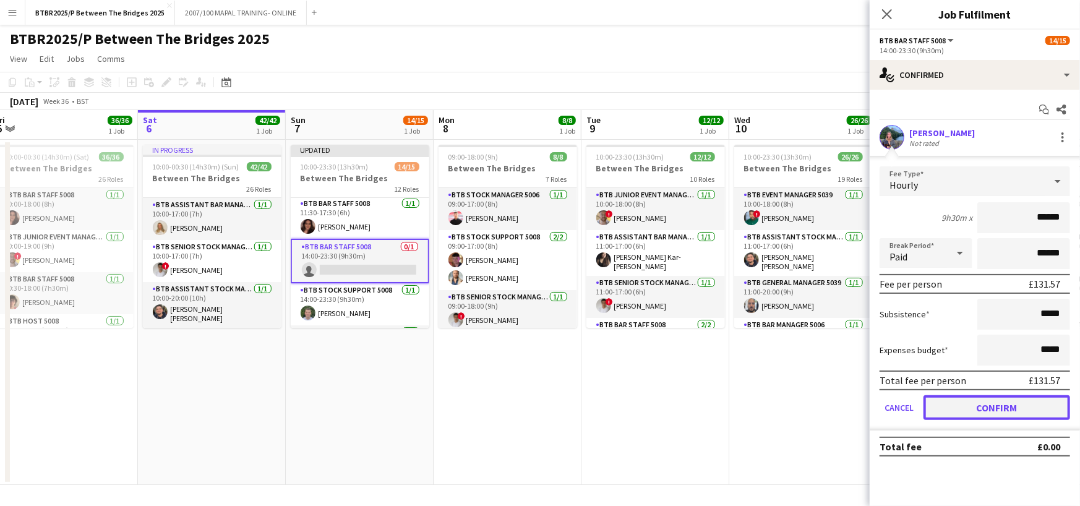
click at [1010, 404] on button "Confirm" at bounding box center [996, 407] width 147 height 25
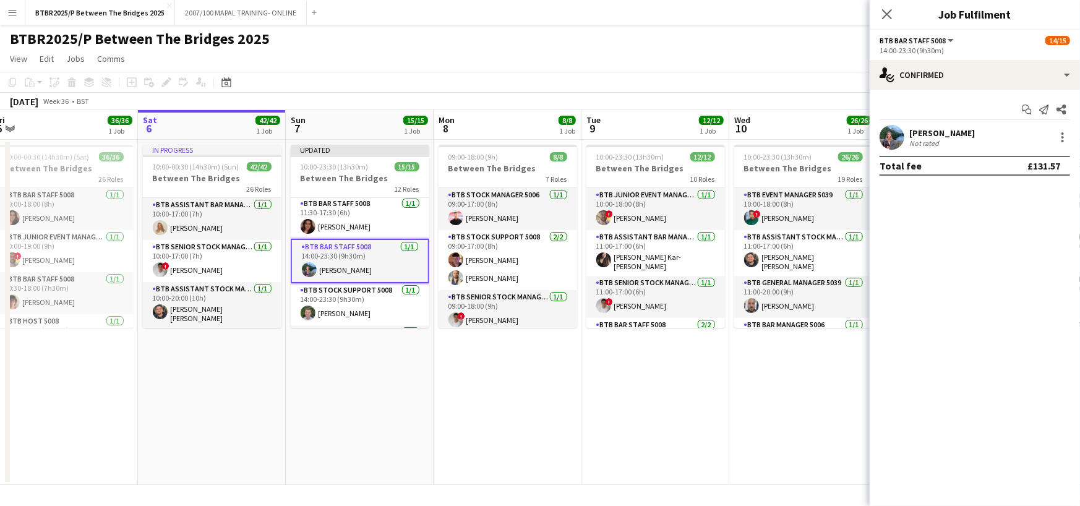
click at [839, 79] on app-toolbar "Copy Paste Paste Ctrl+V Paste with crew Ctrl+Shift+V Paste linked Job [GEOGRAPH…" at bounding box center [540, 82] width 1080 height 21
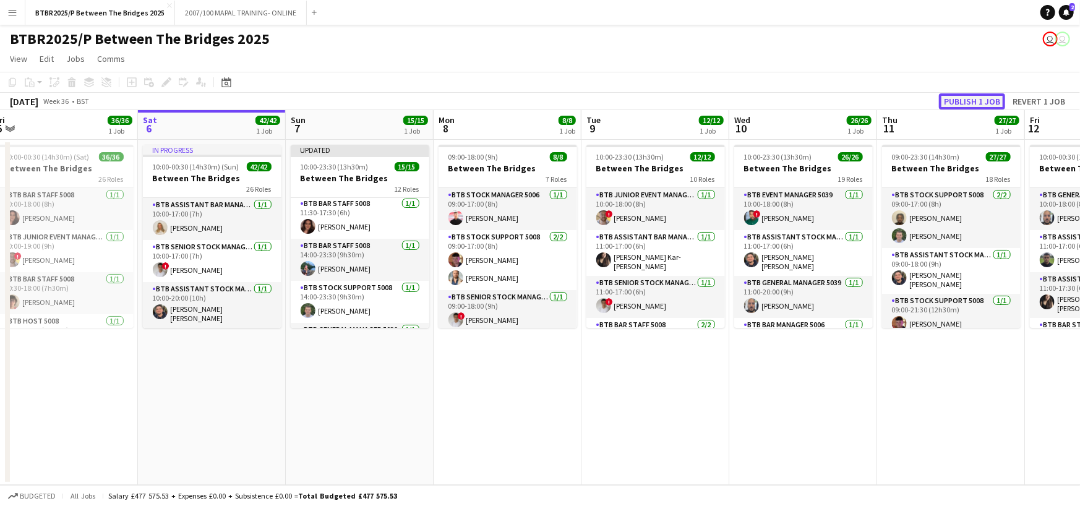
click at [977, 95] on button "Publish 1 job" at bounding box center [972, 101] width 66 height 16
